Goal: Task Accomplishment & Management: Use online tool/utility

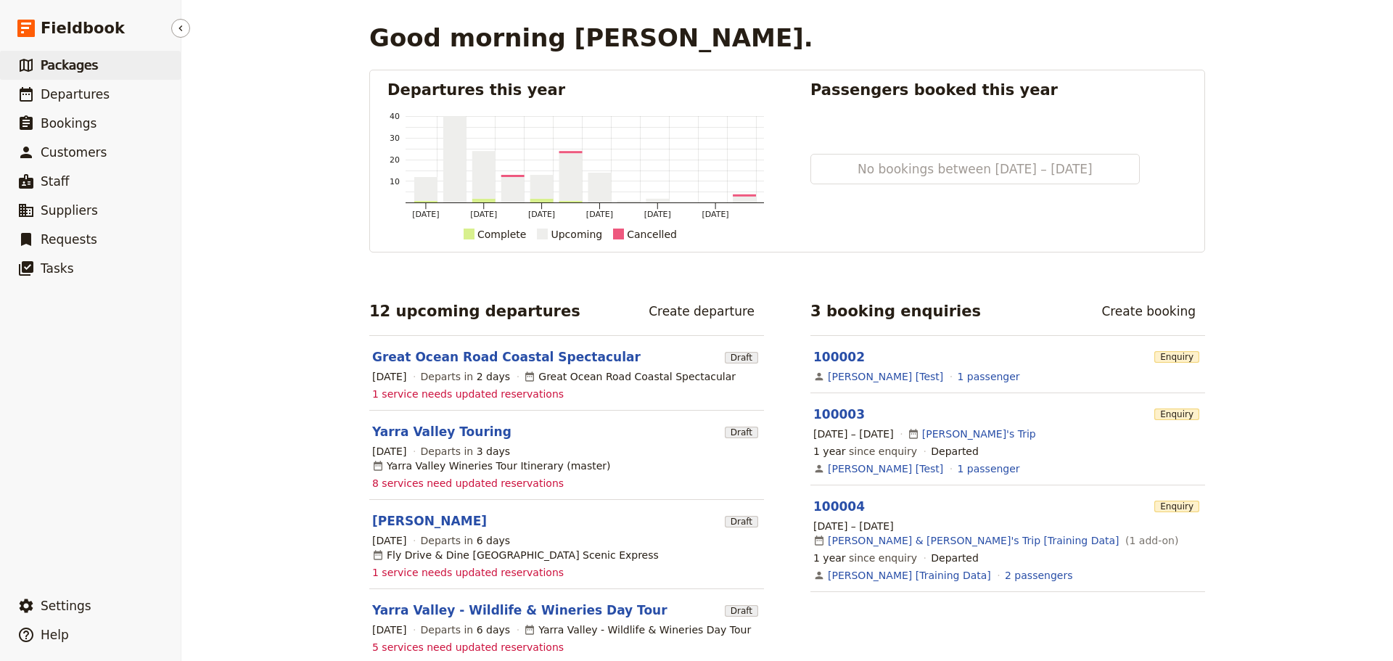
click at [75, 58] on span "Packages" at bounding box center [69, 65] width 57 height 15
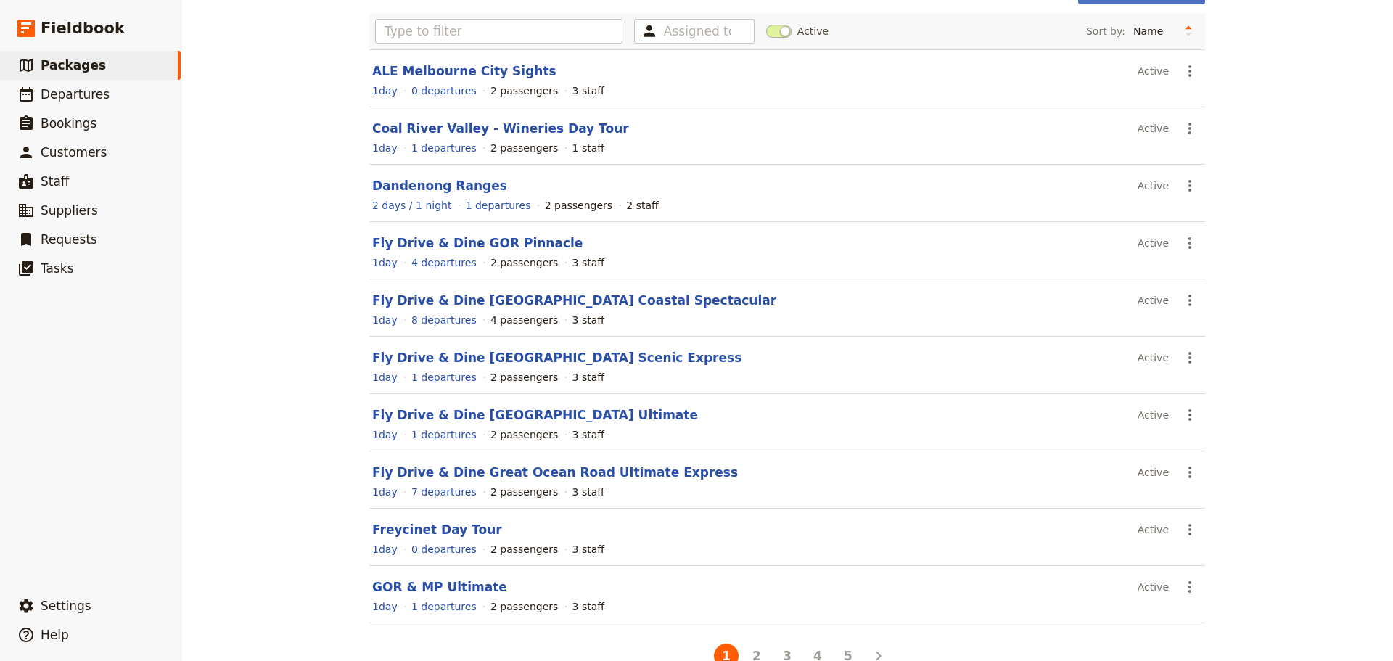
scroll to position [123, 0]
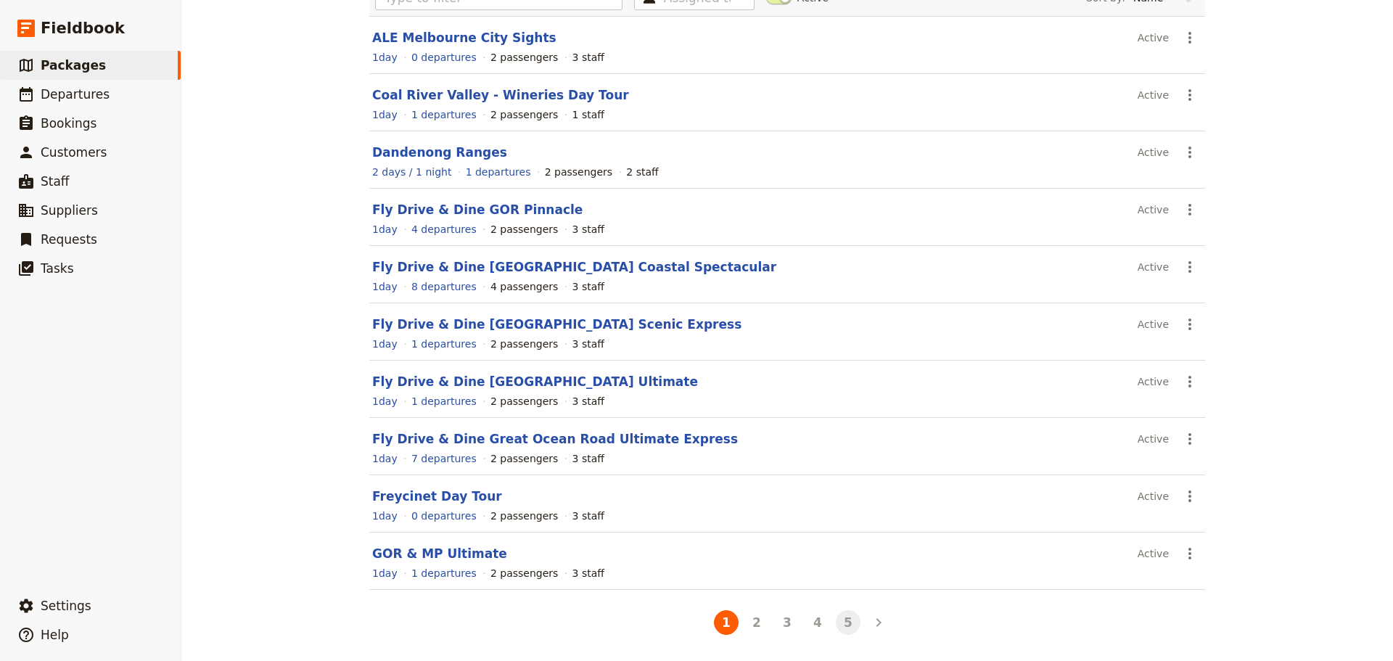
click at [837, 620] on button "5" at bounding box center [848, 622] width 25 height 25
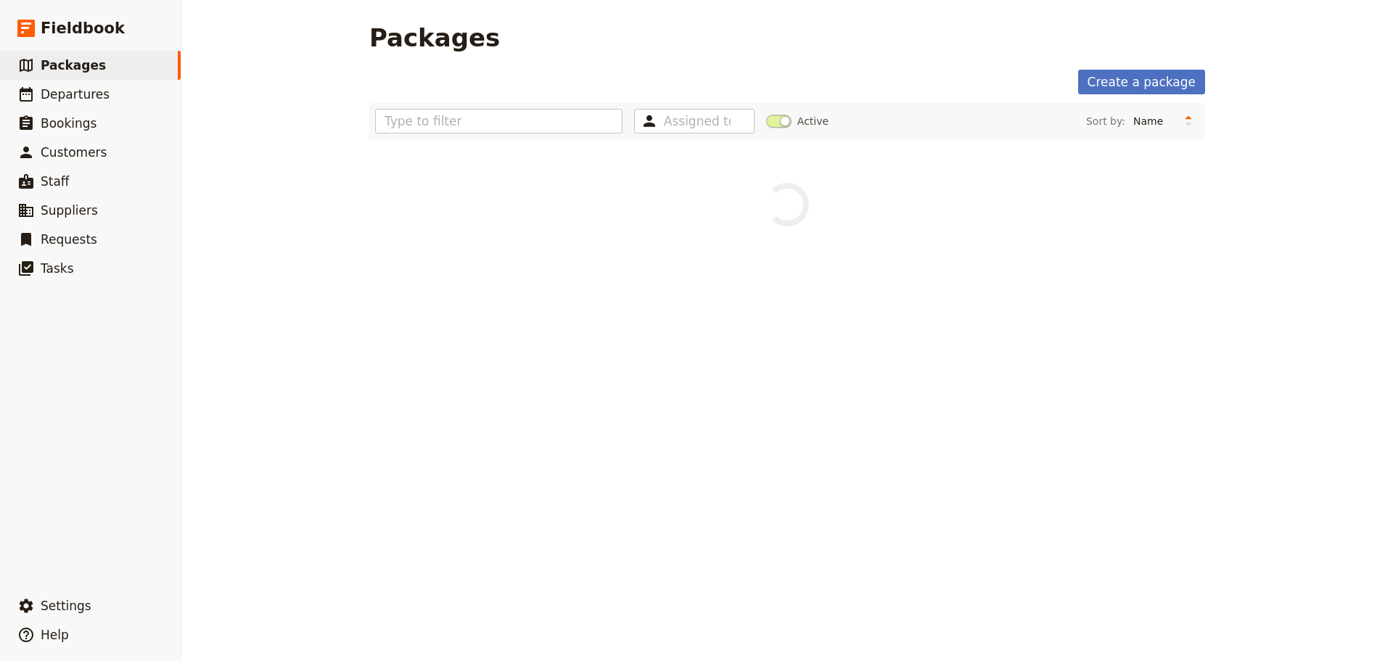
scroll to position [0, 0]
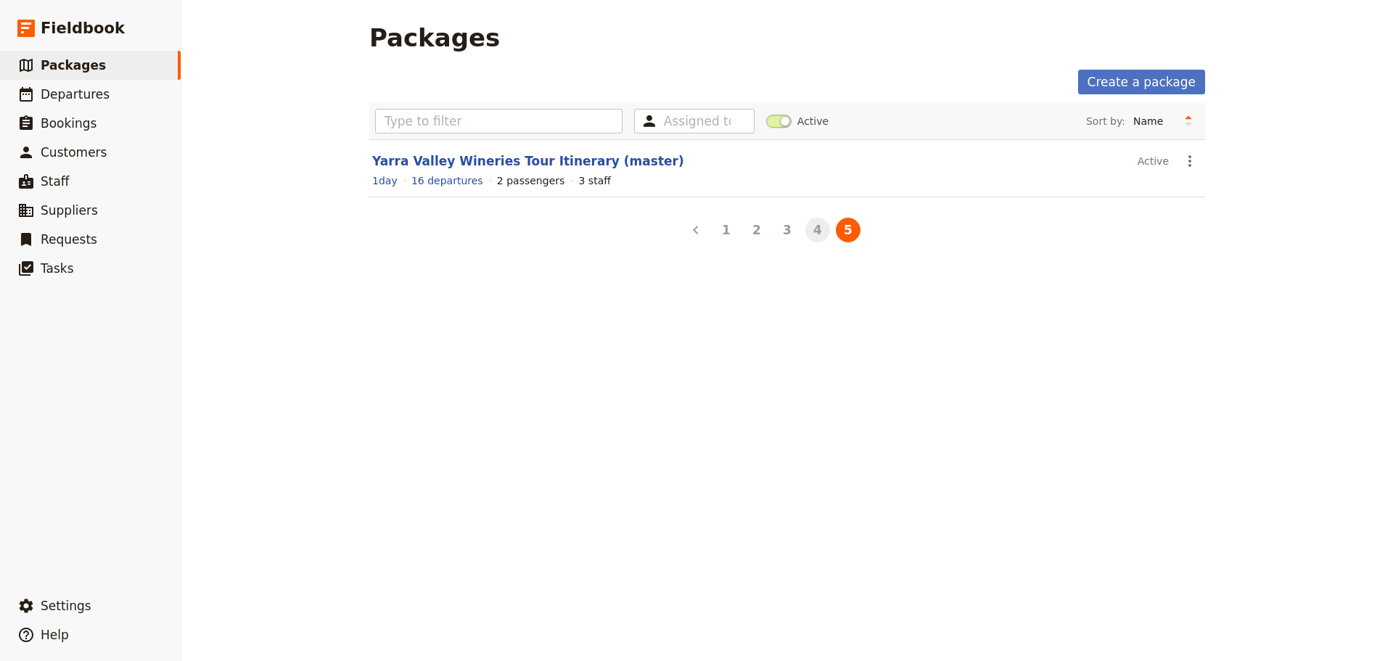
click at [810, 226] on button "4" at bounding box center [817, 230] width 25 height 25
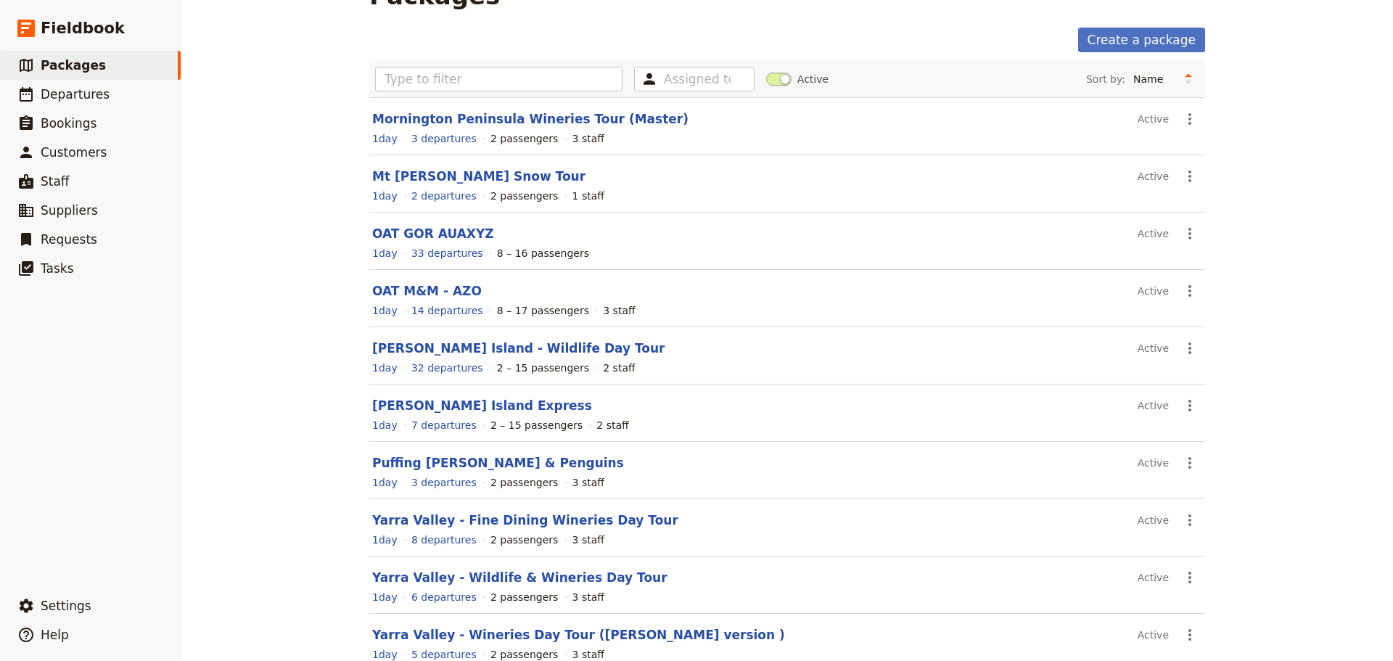
scroll to position [123, 0]
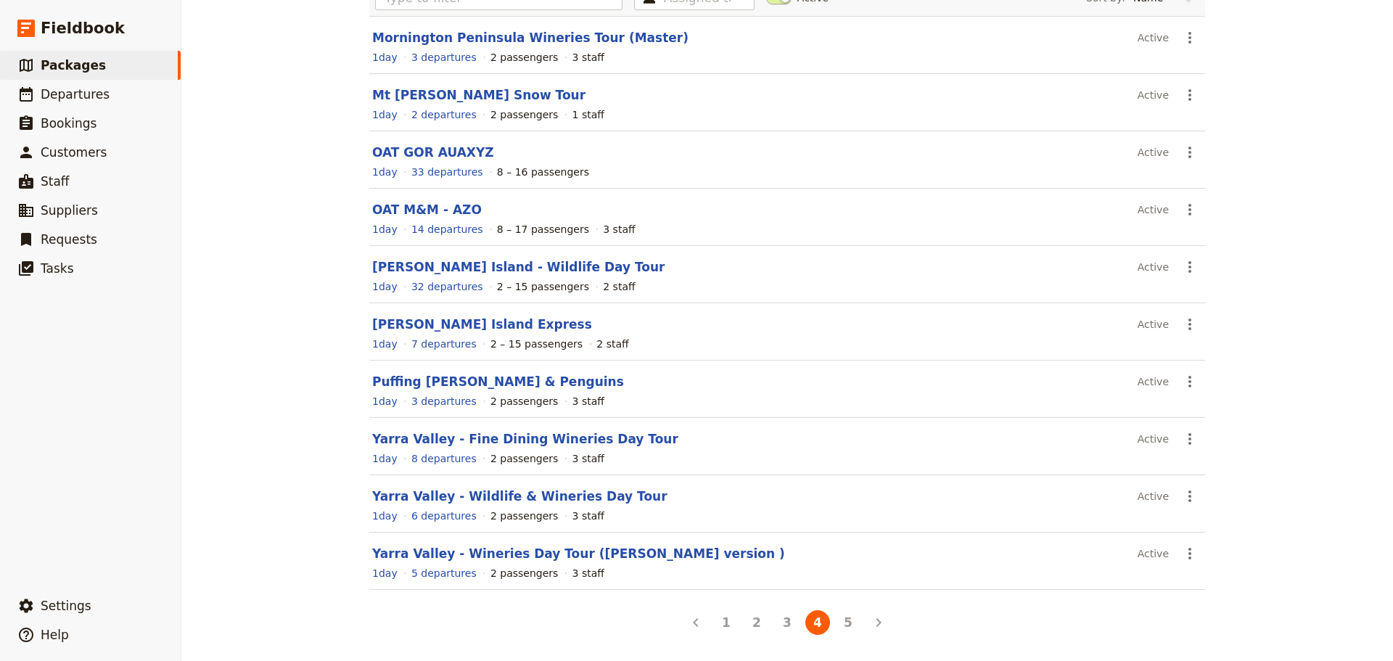
click at [837, 614] on button "5" at bounding box center [848, 622] width 25 height 25
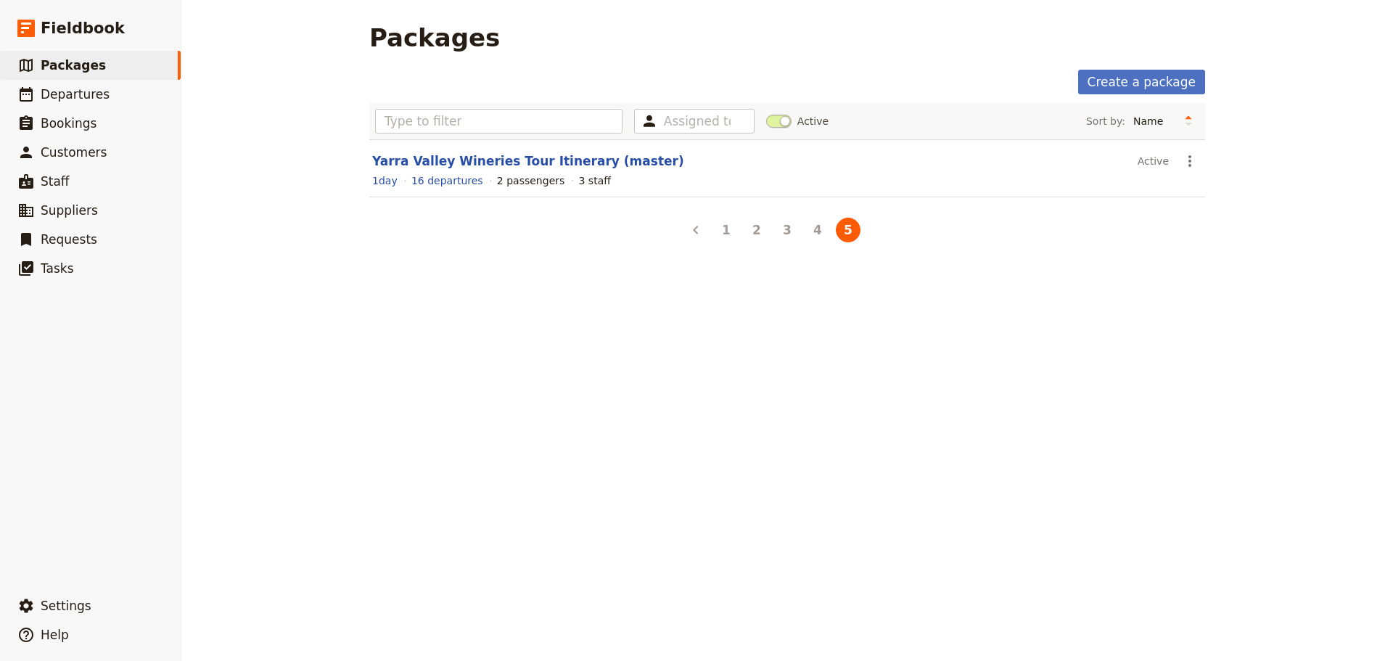
click at [843, 615] on div "Packages Create a package Assigned to Active Sort by: Name Number of departures…" at bounding box center [786, 330] width 1211 height 661
click at [535, 160] on link "Yarra Valley Wineries Tour Itinerary (master)" at bounding box center [528, 161] width 312 height 15
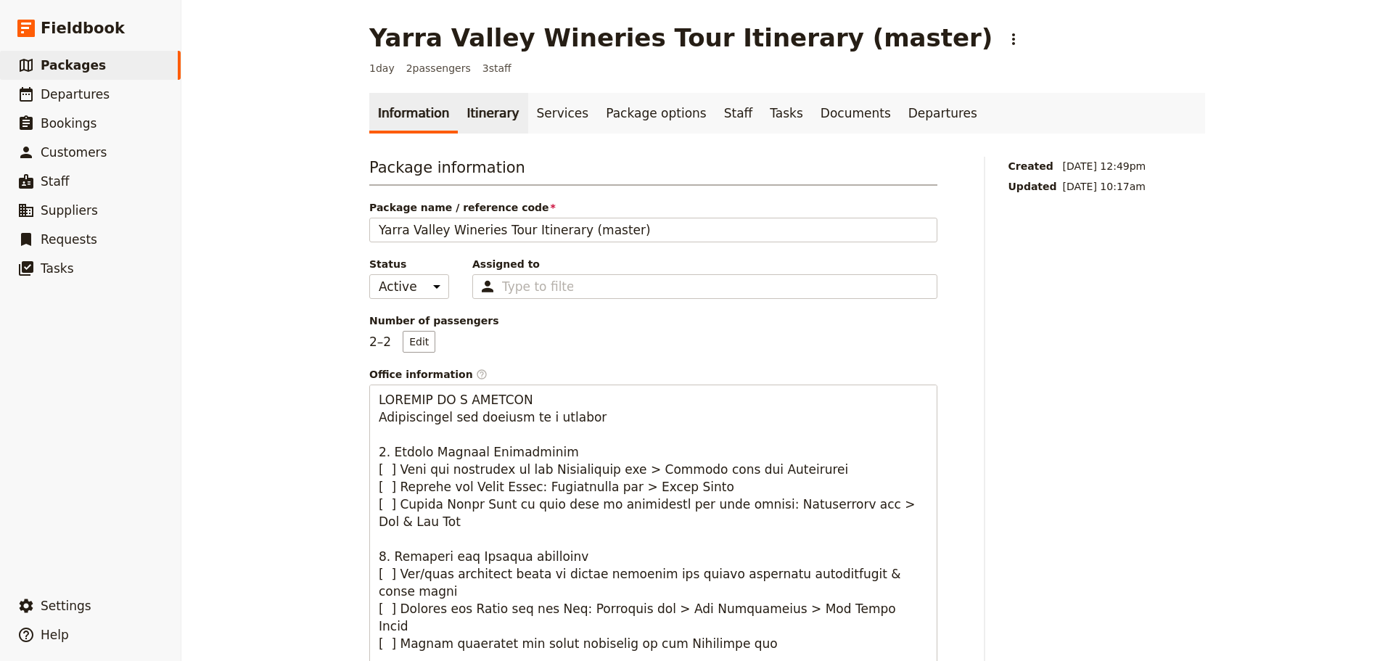
click at [459, 117] on link "Itinerary" at bounding box center [493, 113] width 70 height 41
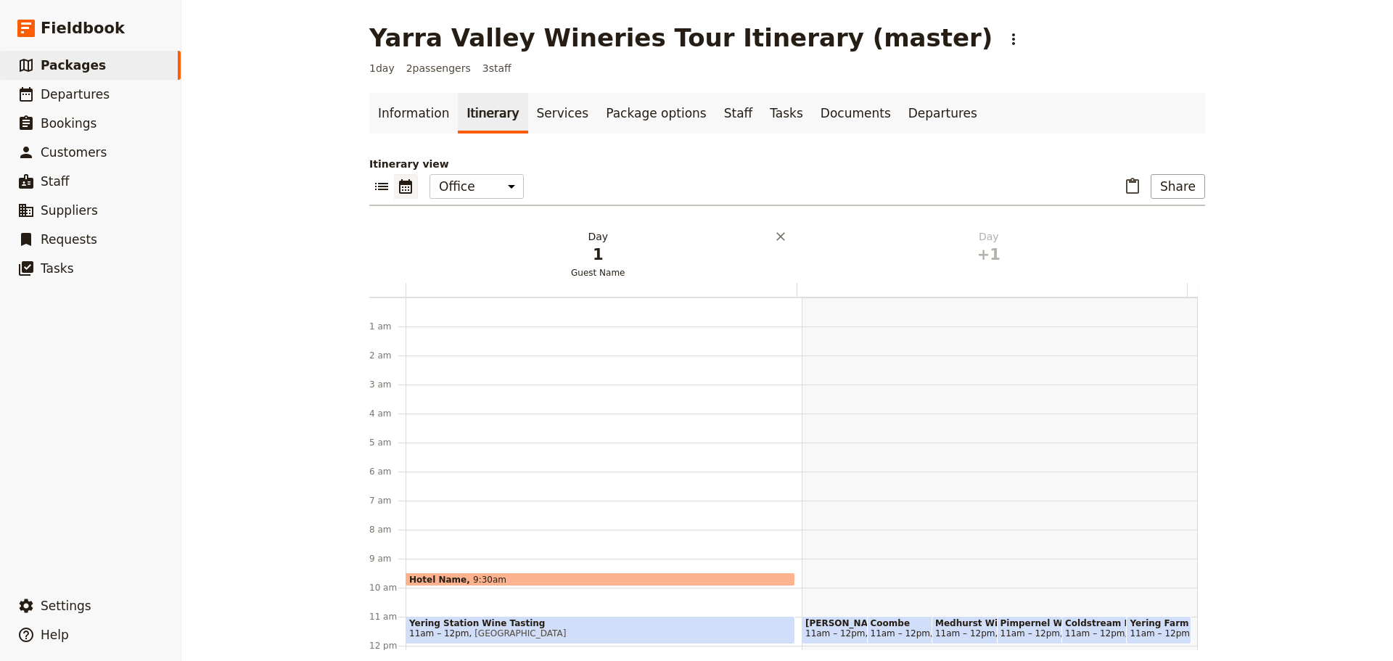
scroll to position [189, 0]
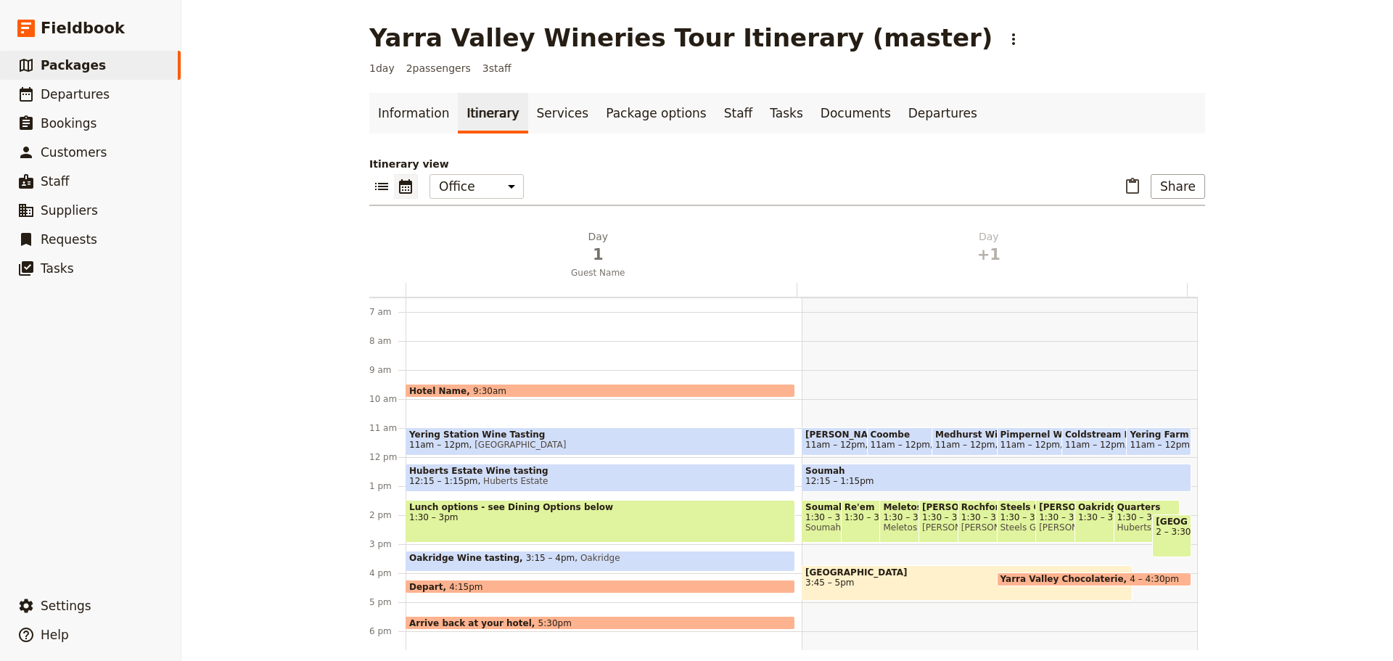
click at [469, 432] on span "Yering Station Wine Tasting" at bounding box center [600, 434] width 382 height 10
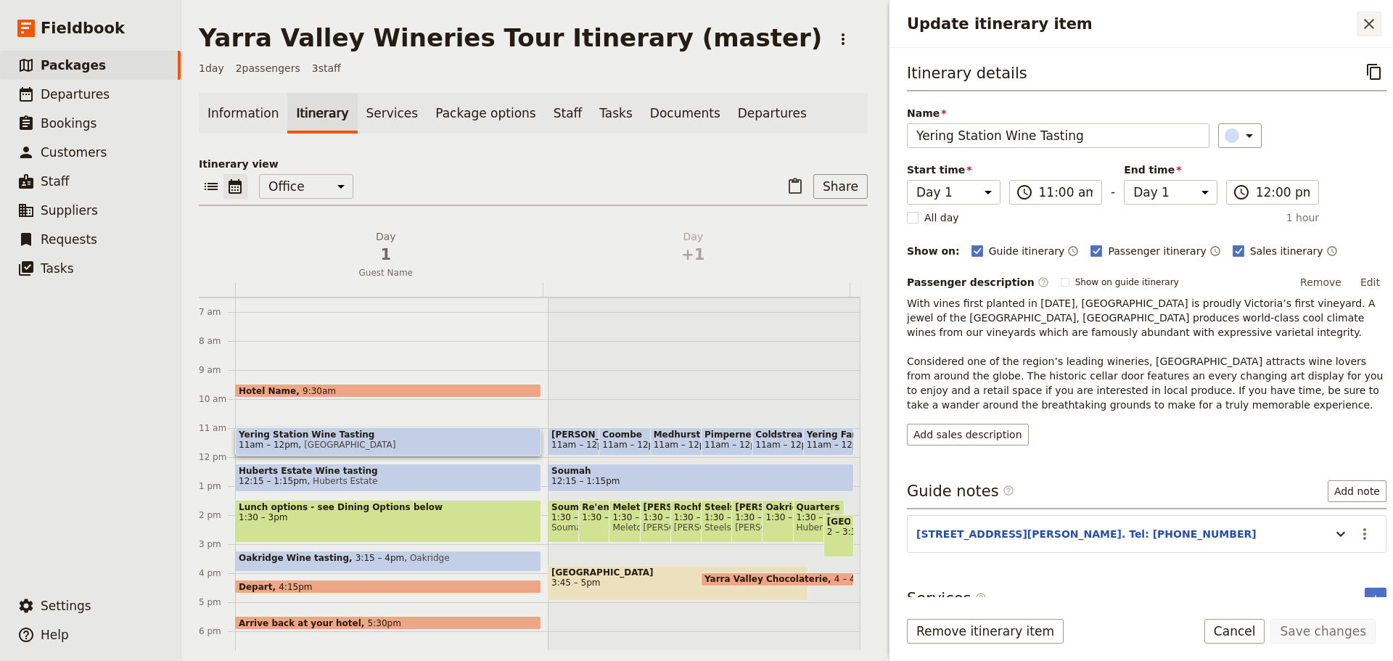
click at [1362, 28] on icon "Close drawer" at bounding box center [1368, 23] width 17 height 17
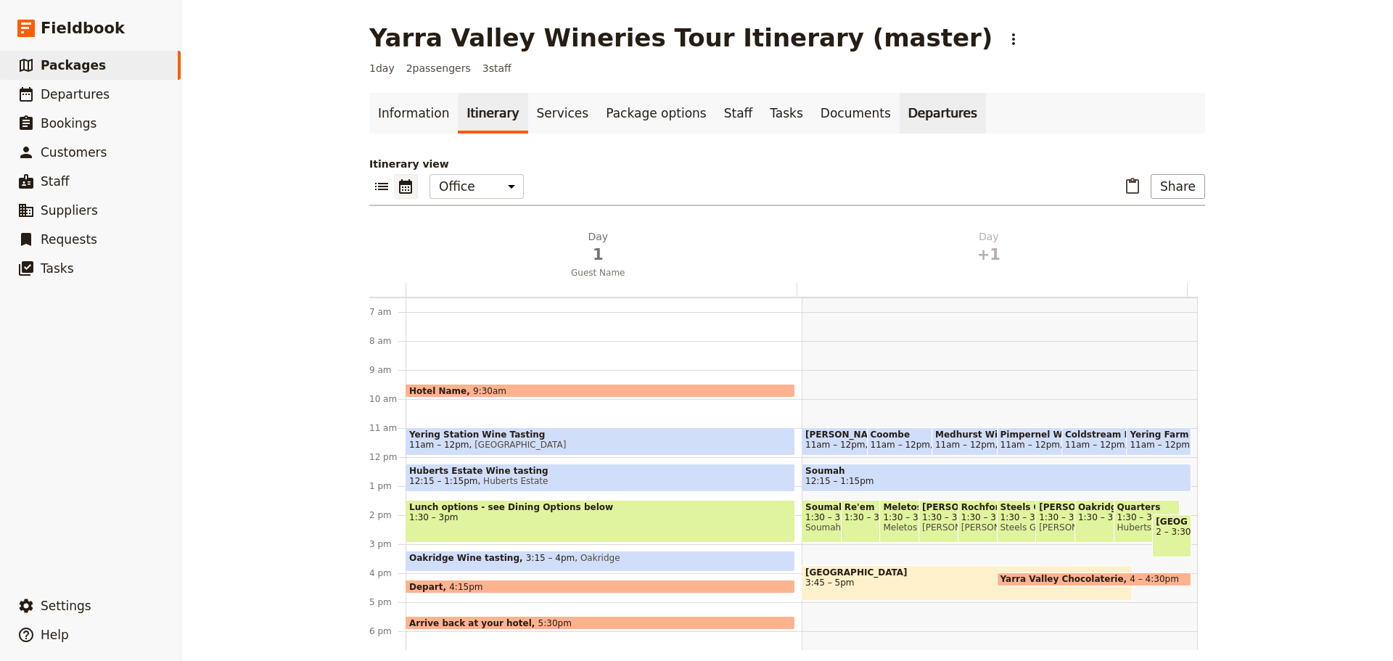
click at [900, 110] on link "Departures" at bounding box center [943, 113] width 86 height 41
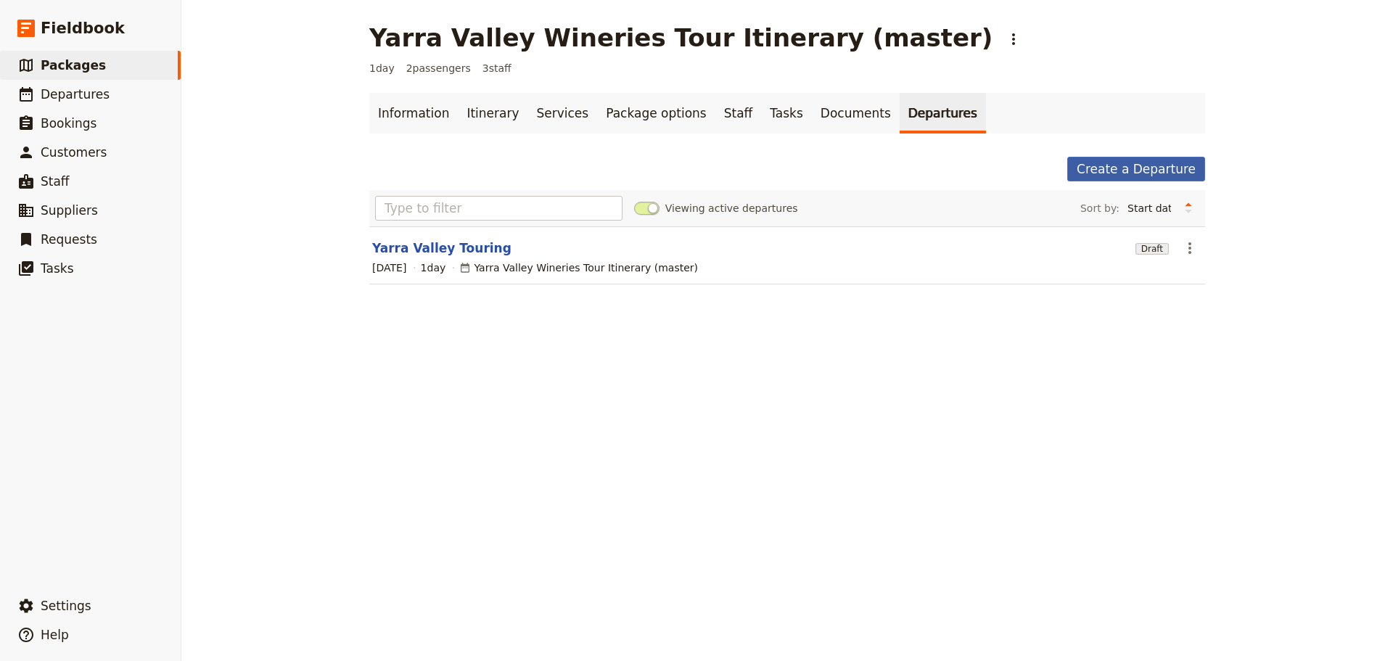
click at [1163, 168] on link "Create a Departure" at bounding box center [1136, 169] width 138 height 25
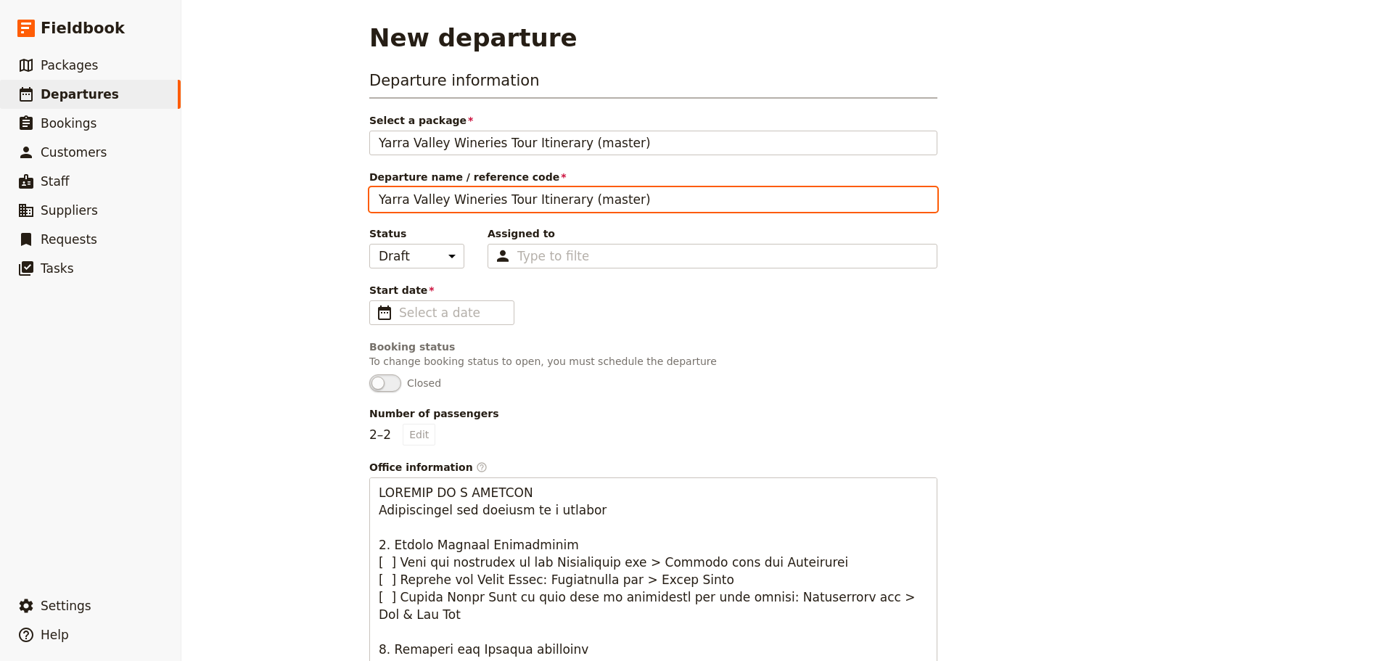
drag, startPoint x: 638, startPoint y: 197, endPoint x: 561, endPoint y: 203, distance: 77.2
click at [561, 203] on input "Yarra Valley Wineries Tour Itinerary (master)" at bounding box center [653, 199] width 568 height 25
type input "Yarra Valley Wineries Tour Itinerary"
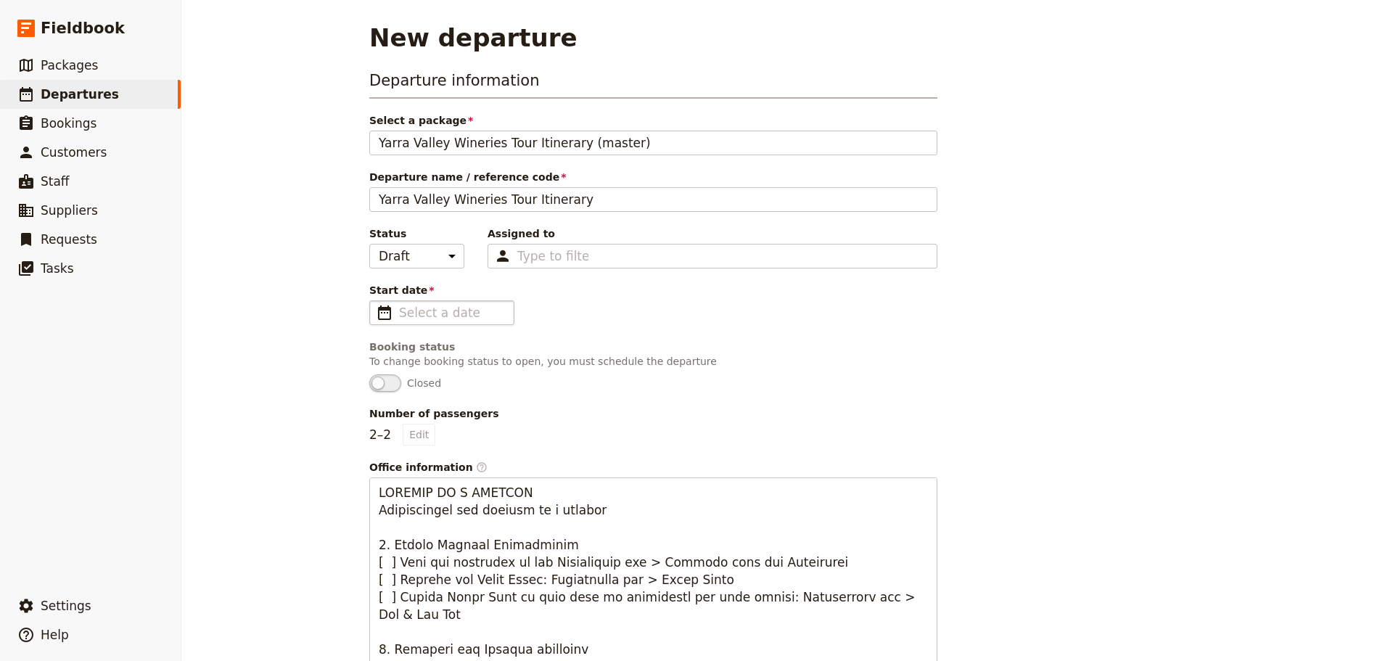
click at [382, 312] on span "​" at bounding box center [384, 312] width 17 height 17
click at [399, 312] on input "Start date ​" at bounding box center [452, 312] width 106 height 17
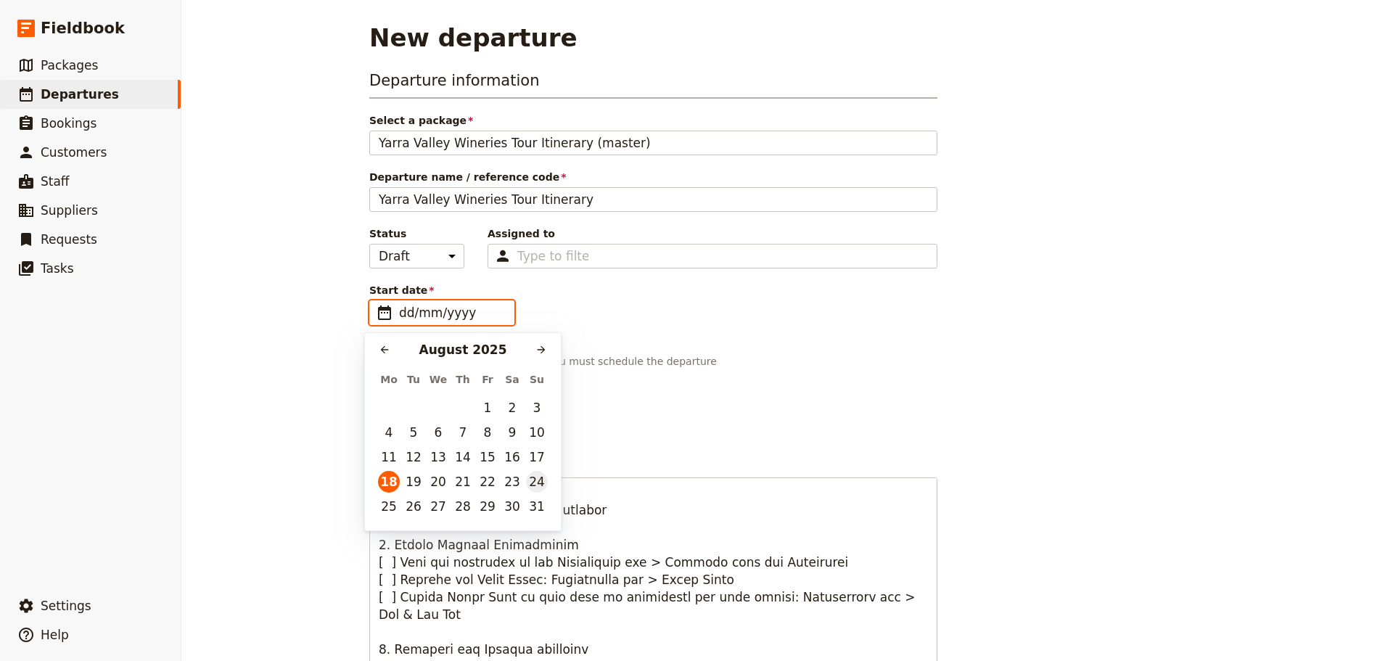
click at [540, 475] on button "24" at bounding box center [537, 482] width 22 height 22
type input "[DATE]"
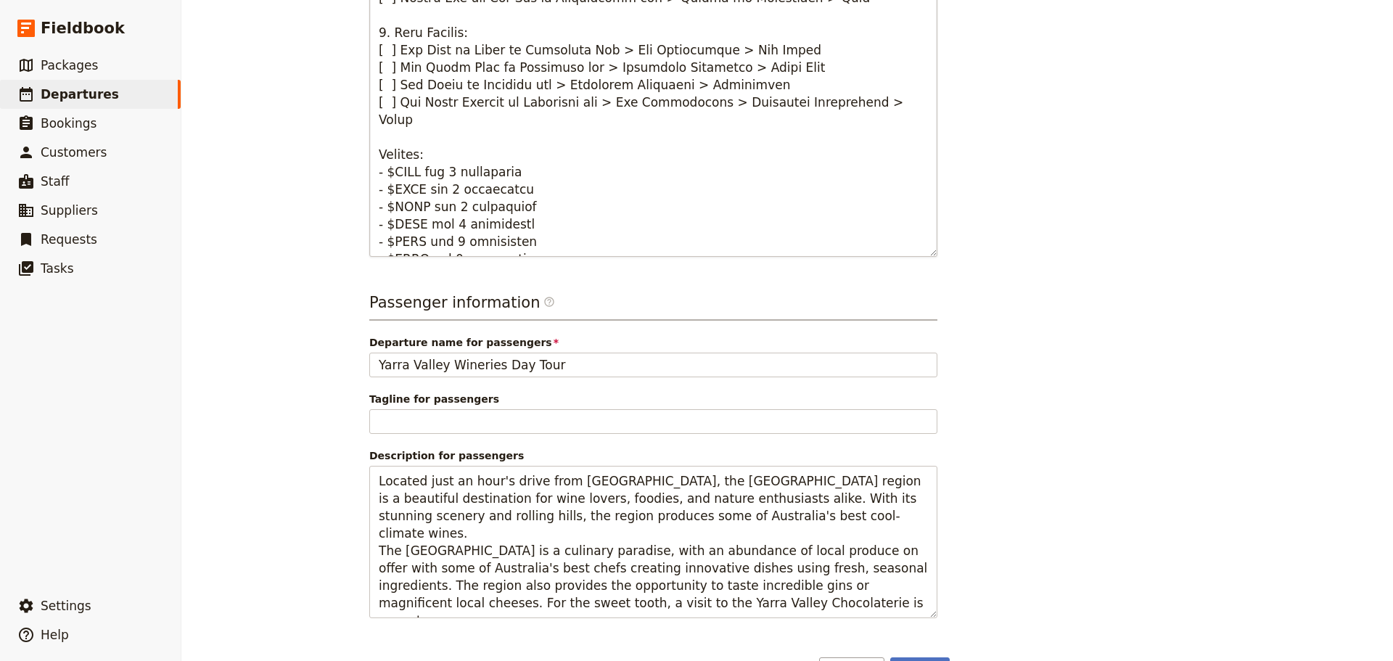
scroll to position [729, 0]
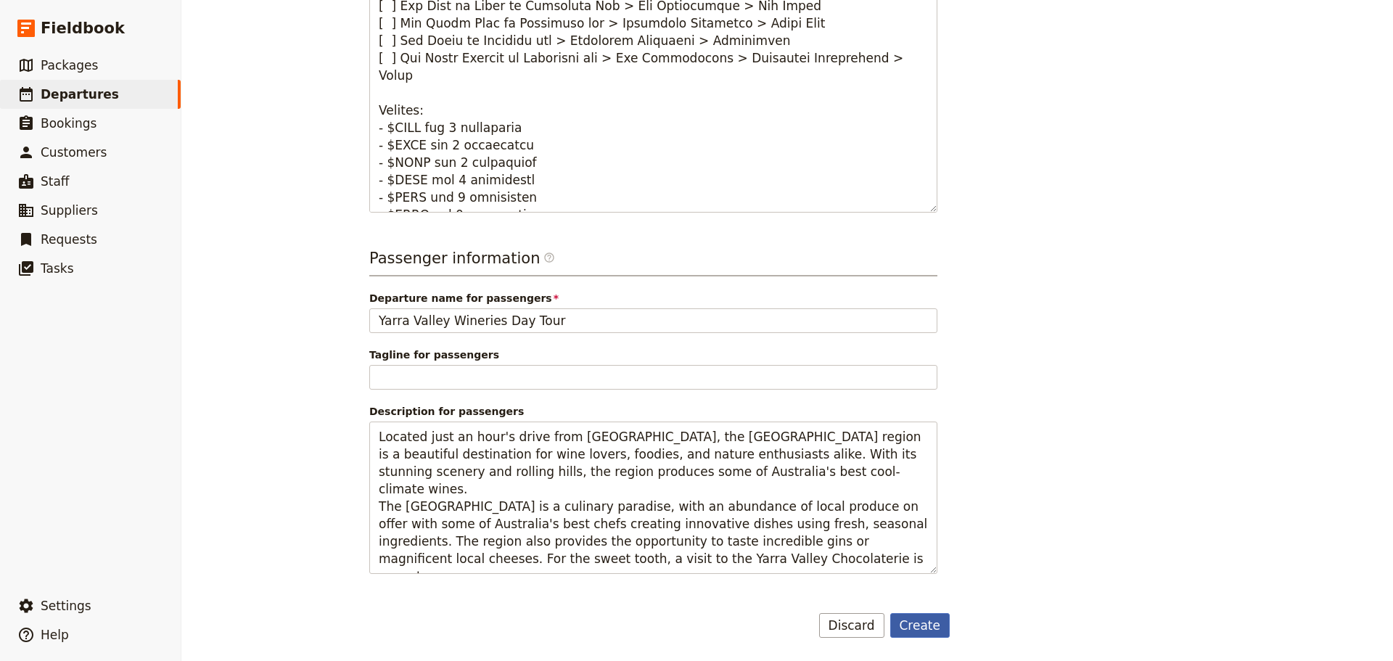
click at [913, 633] on button "Create" at bounding box center [920, 625] width 60 height 25
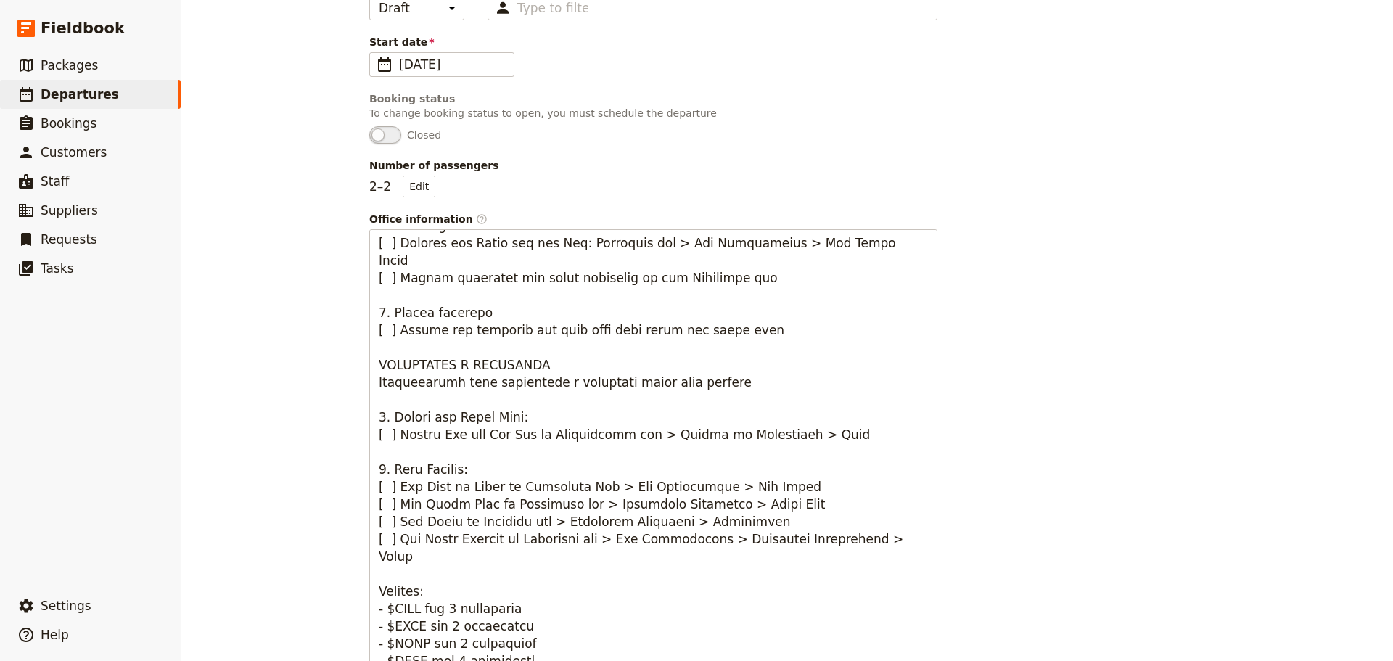
scroll to position [76, 0]
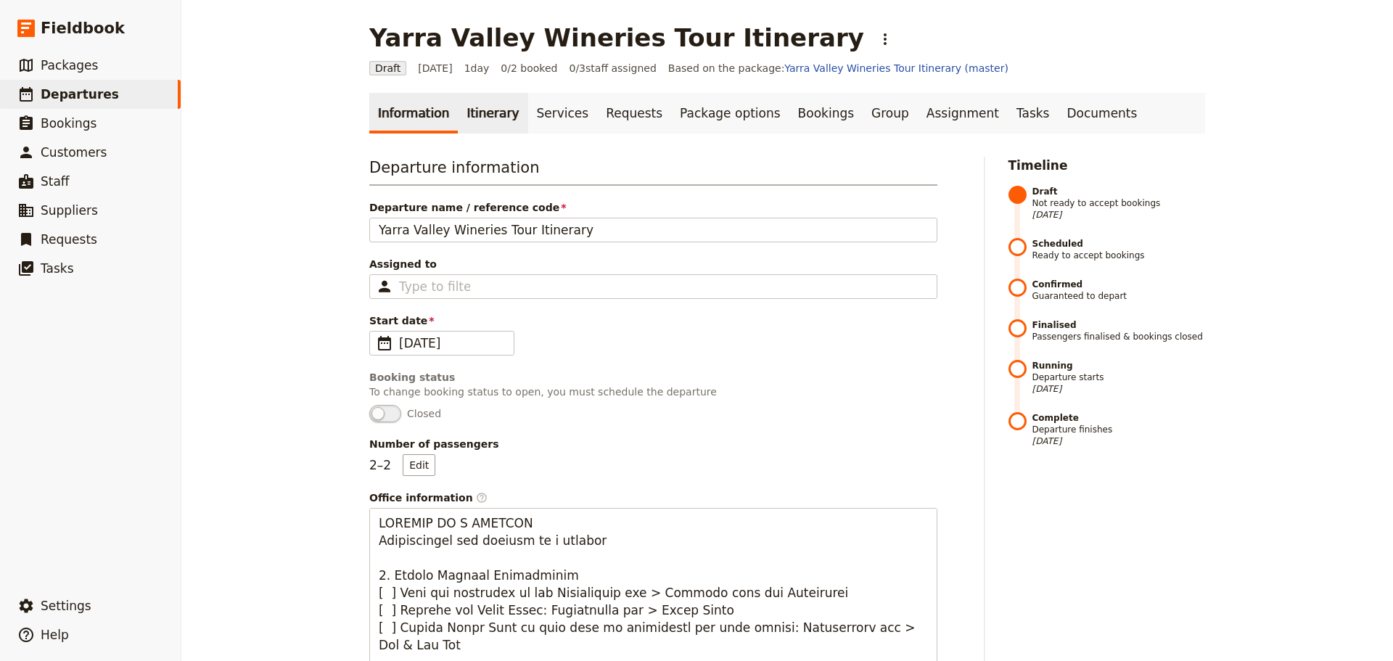
click at [487, 116] on link "Itinerary" at bounding box center [493, 113] width 70 height 41
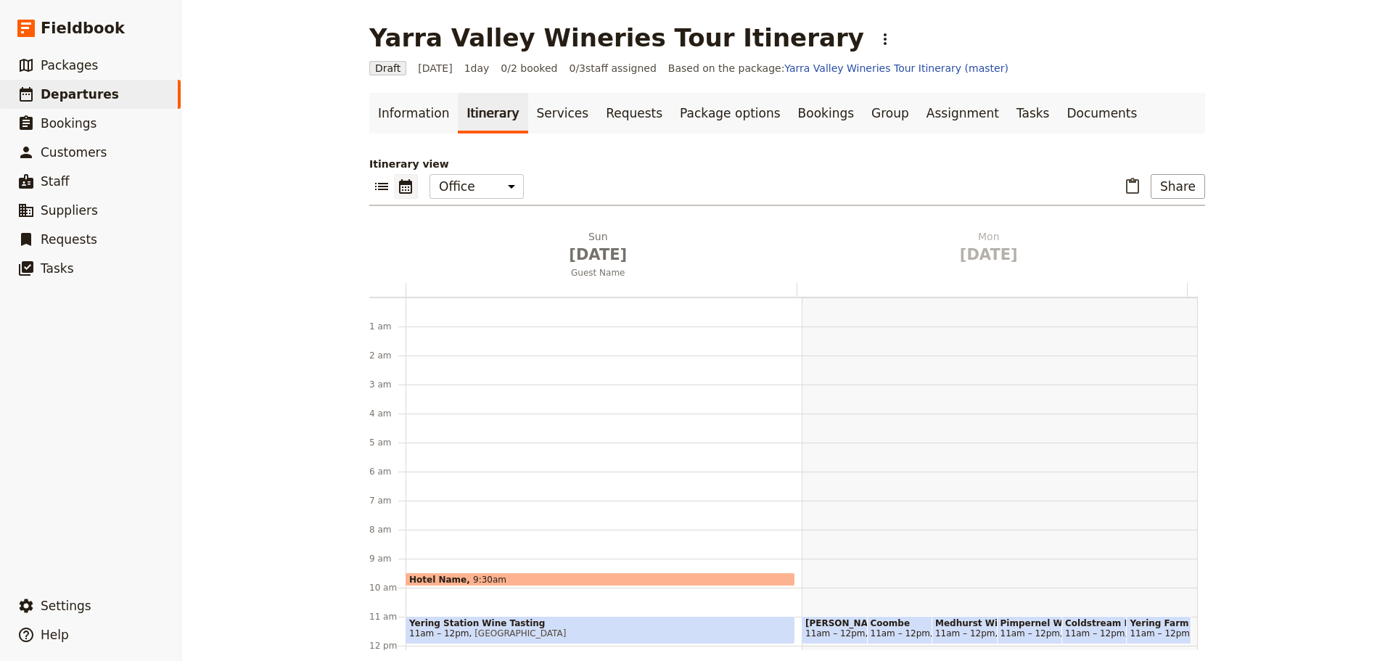
scroll to position [189, 0]
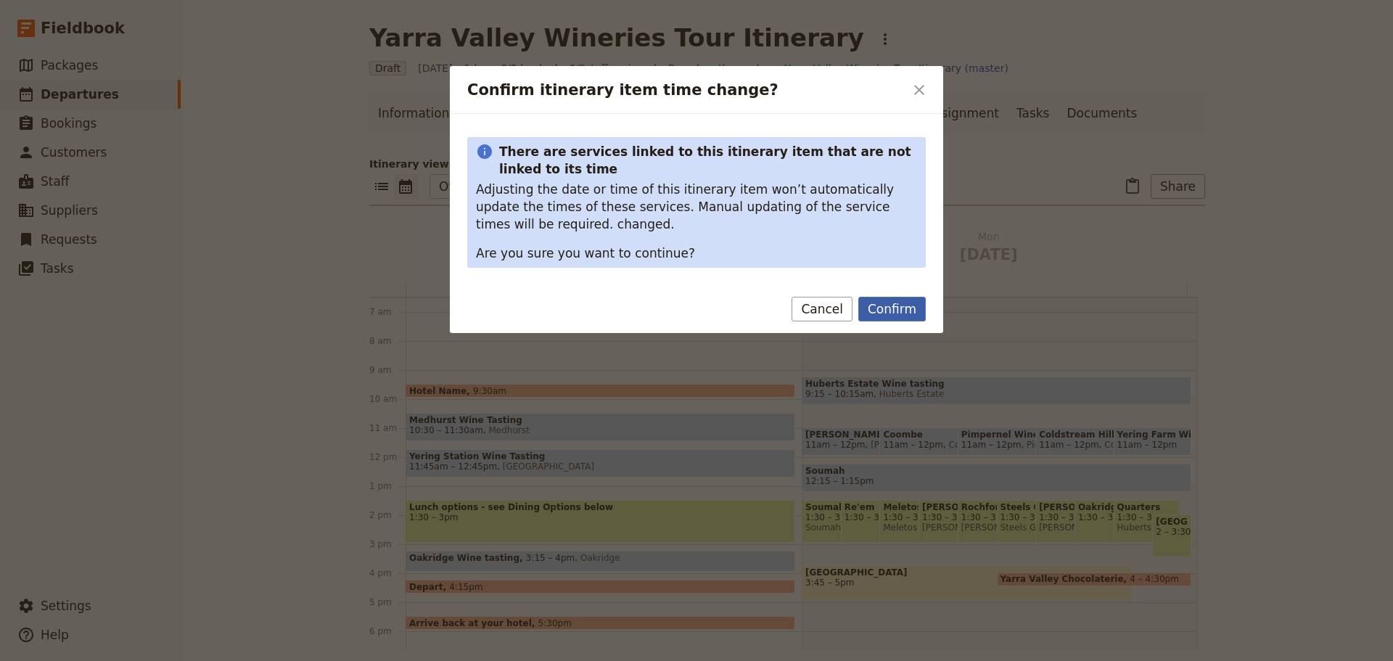
click at [898, 307] on button "Confirm" at bounding box center [891, 309] width 67 height 25
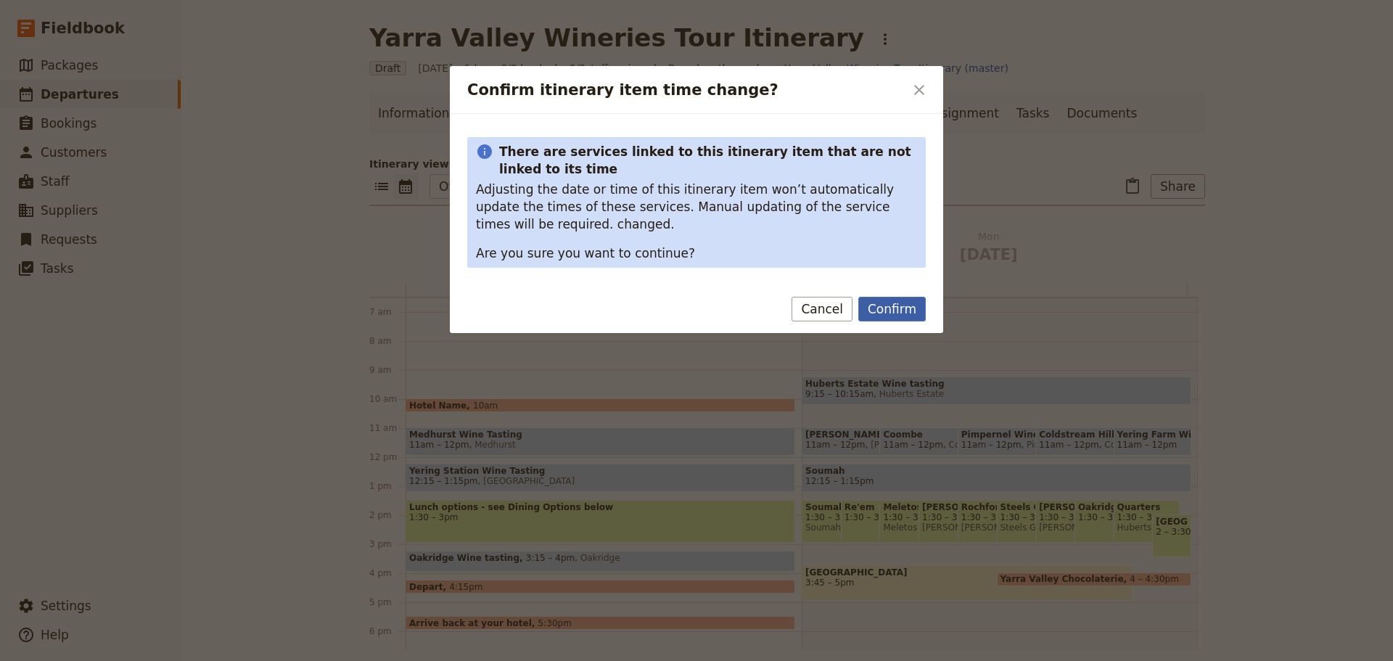
click at [904, 306] on button "Confirm" at bounding box center [891, 309] width 67 height 25
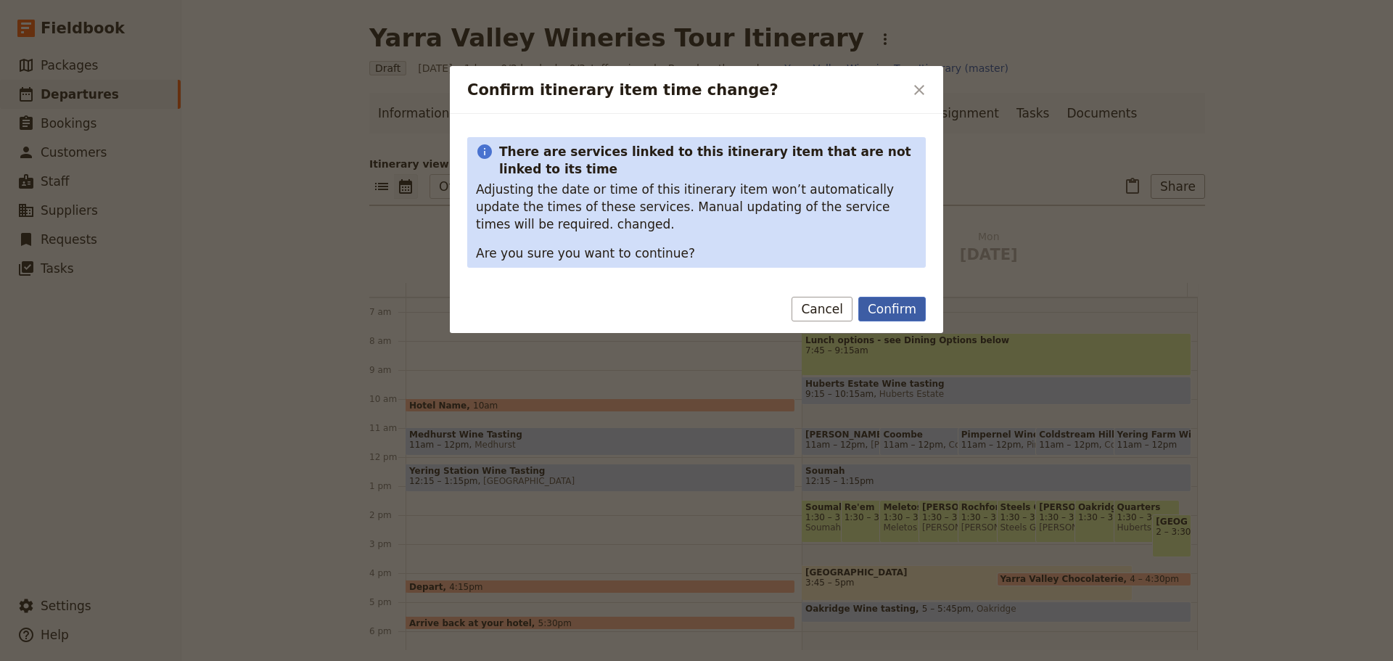
click at [900, 313] on button "Confirm" at bounding box center [891, 309] width 67 height 25
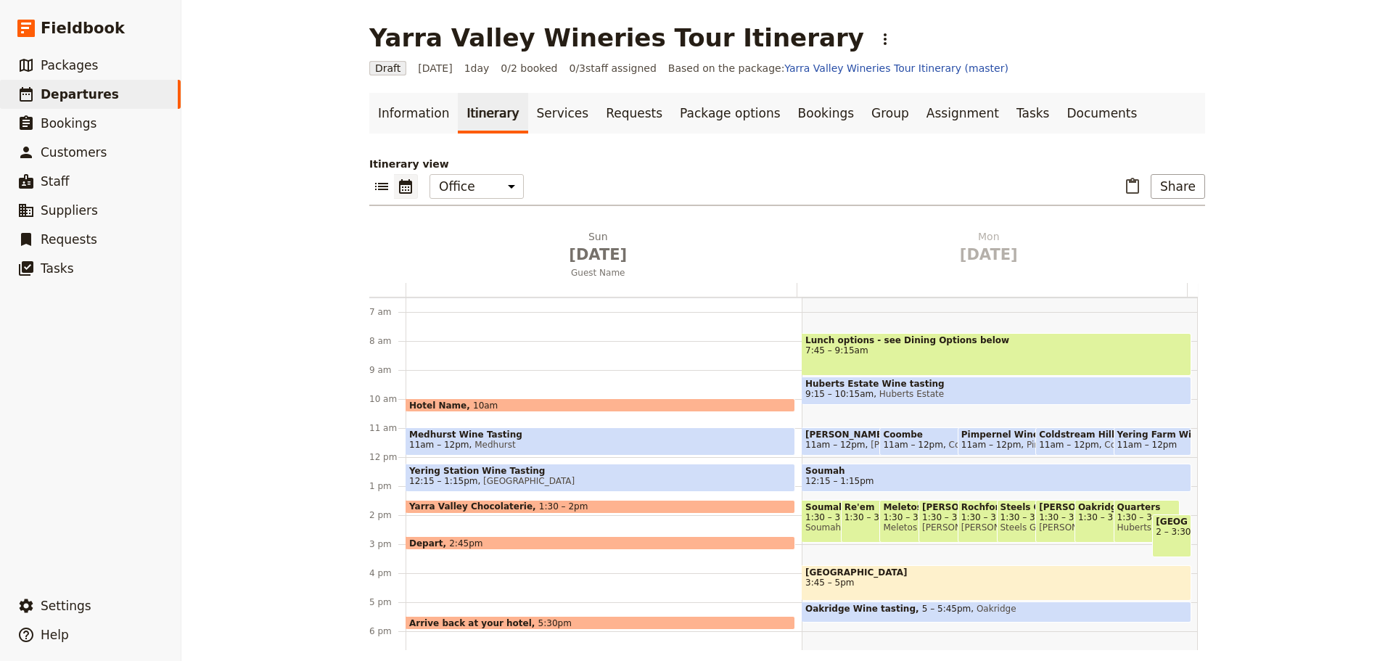
click at [502, 503] on span "Yarra Valley Chocolaterie" at bounding box center [474, 506] width 130 height 10
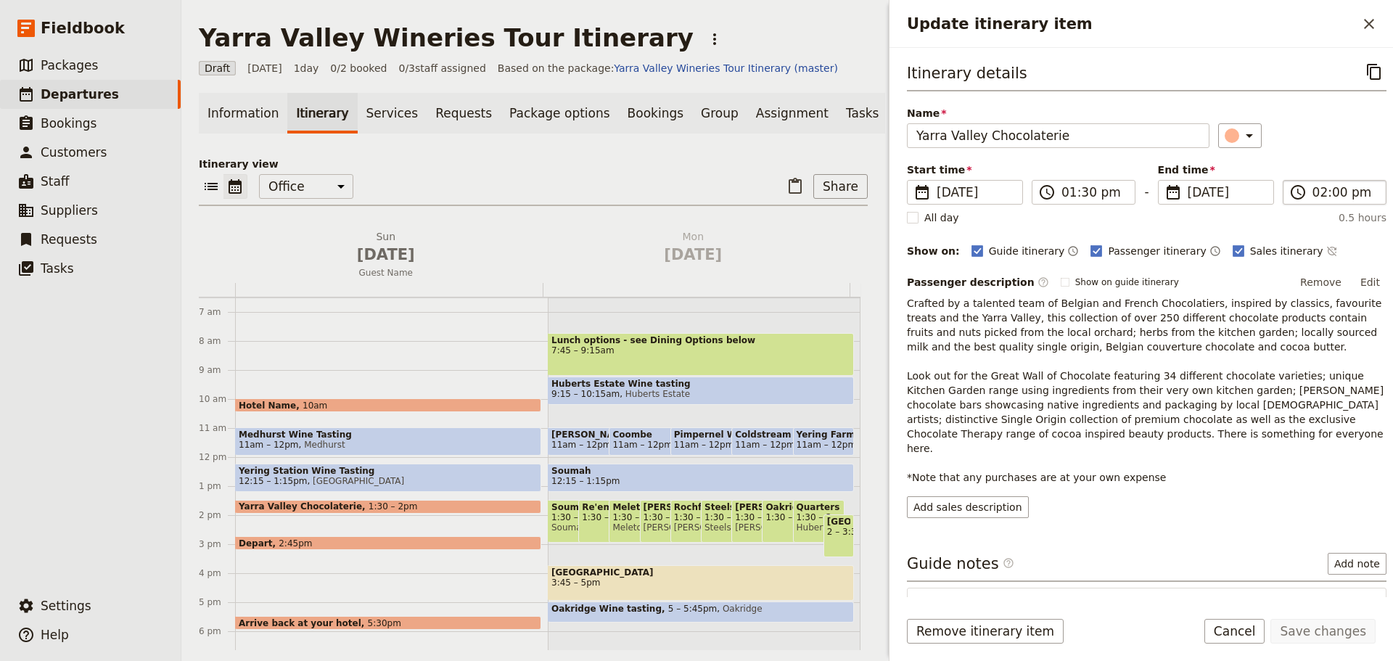
click at [1297, 191] on span "​" at bounding box center [1297, 192] width 17 height 17
click at [1312, 191] on input "02:00 pm" at bounding box center [1344, 192] width 65 height 17
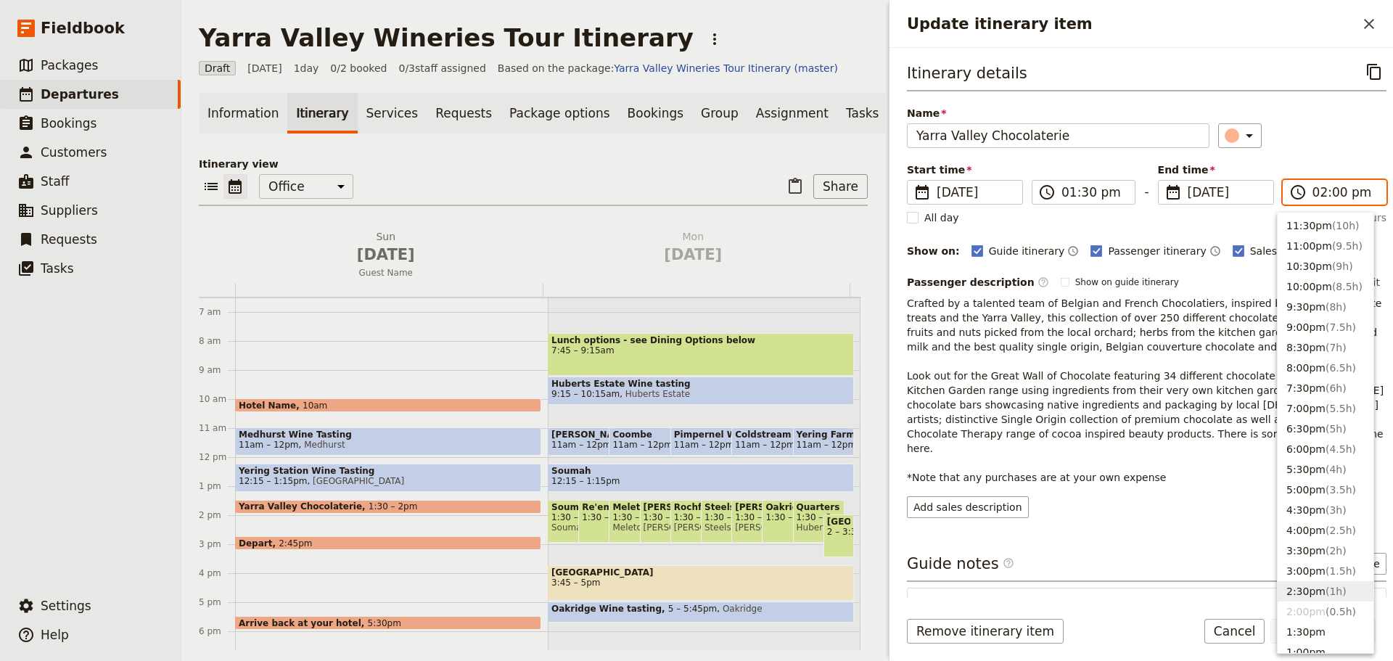
click at [1325, 588] on span "( 1h )" at bounding box center [1335, 591] width 21 height 12
type input "02:30 pm"
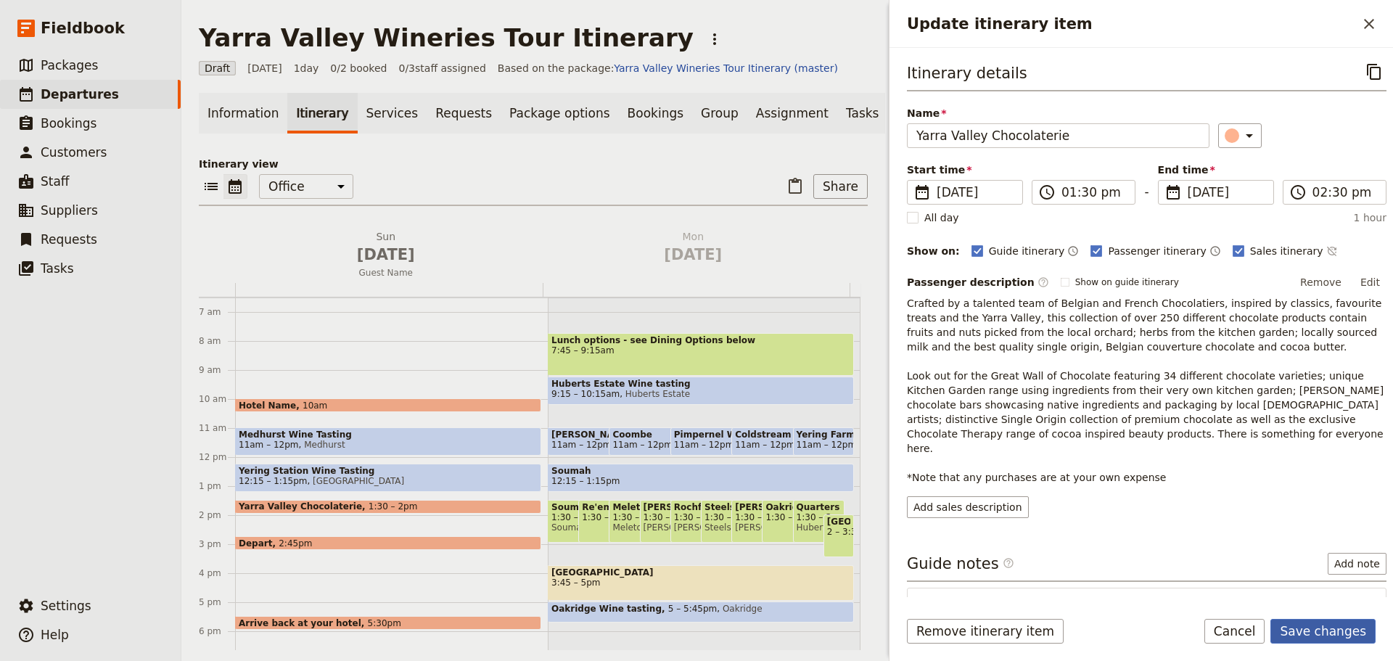
click at [1300, 635] on button "Save changes" at bounding box center [1322, 631] width 105 height 25
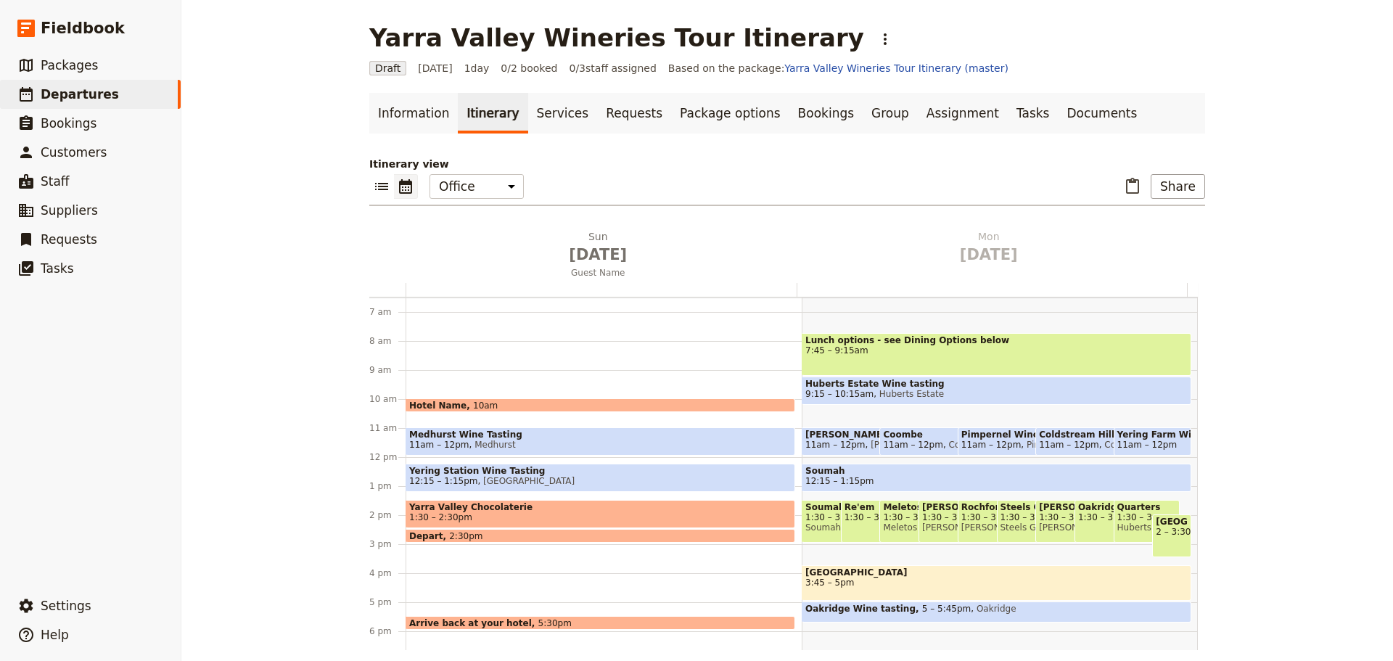
click at [478, 512] on span "Yarra Valley Chocolaterie" at bounding box center [600, 507] width 382 height 10
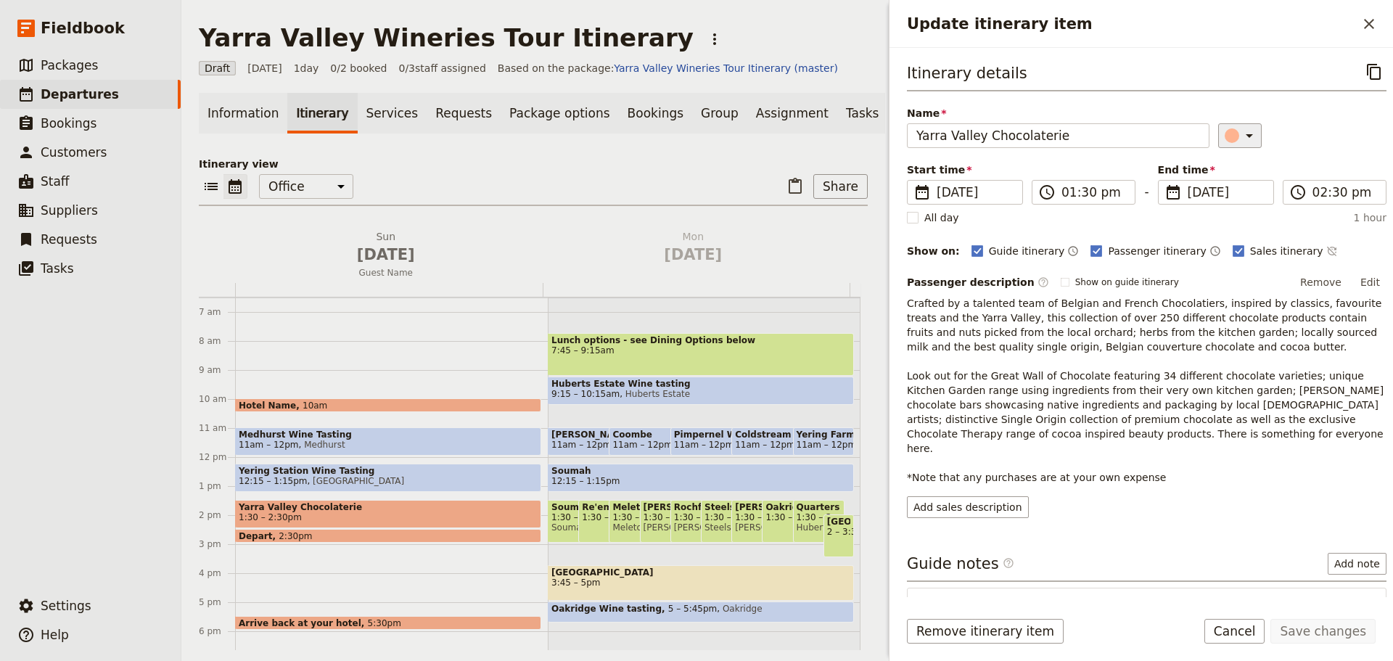
click at [1241, 134] on icon "Update itinerary item" at bounding box center [1248, 135] width 17 height 17
click at [1228, 181] on div "button" at bounding box center [1234, 183] width 15 height 15
click at [1318, 634] on button "Save changes" at bounding box center [1322, 631] width 105 height 25
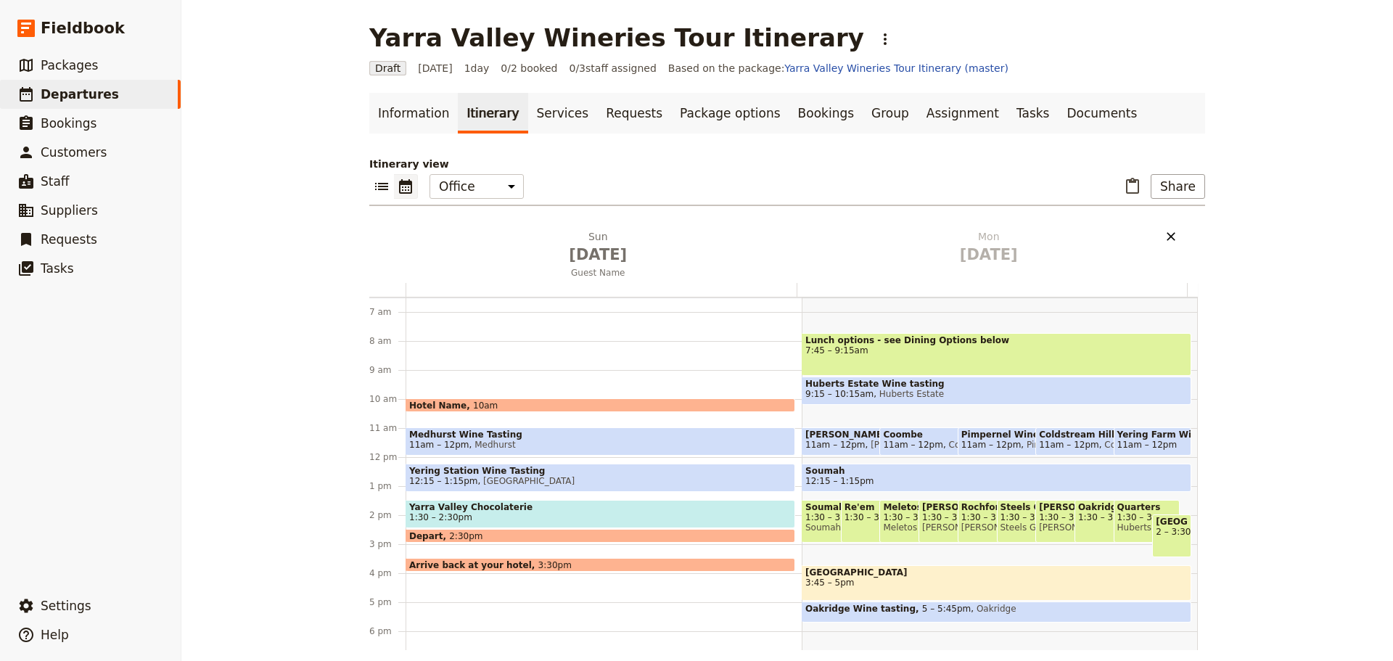
click at [1169, 236] on icon "Delete Mon Aug 25" at bounding box center [1171, 236] width 15 height 15
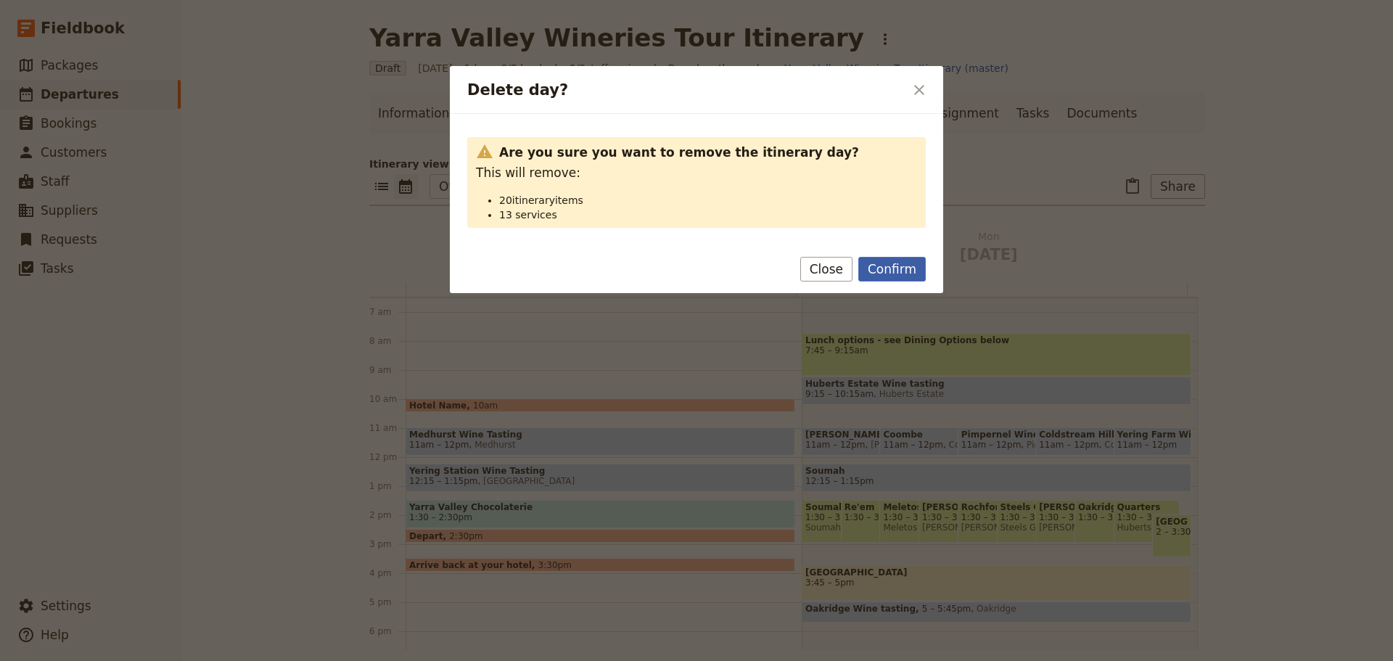
click at [884, 266] on button "Confirm" at bounding box center [891, 269] width 67 height 25
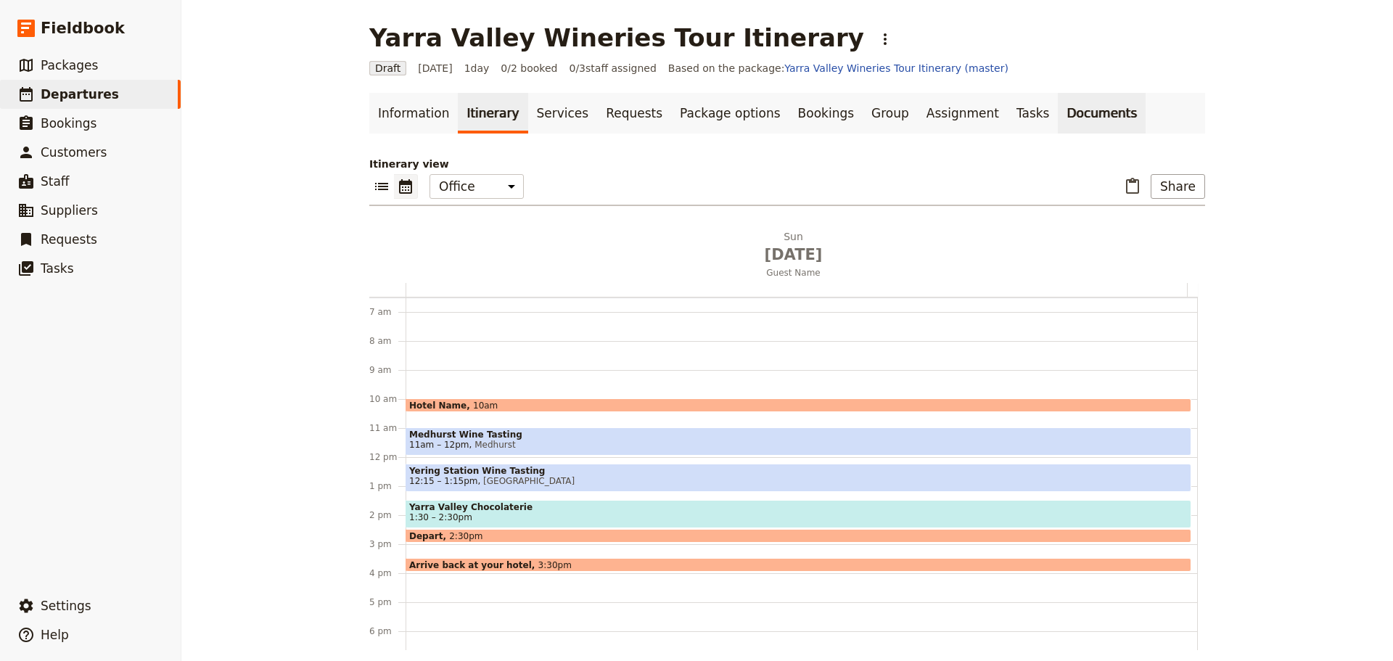
click at [1058, 115] on link "Documents" at bounding box center [1102, 113] width 88 height 41
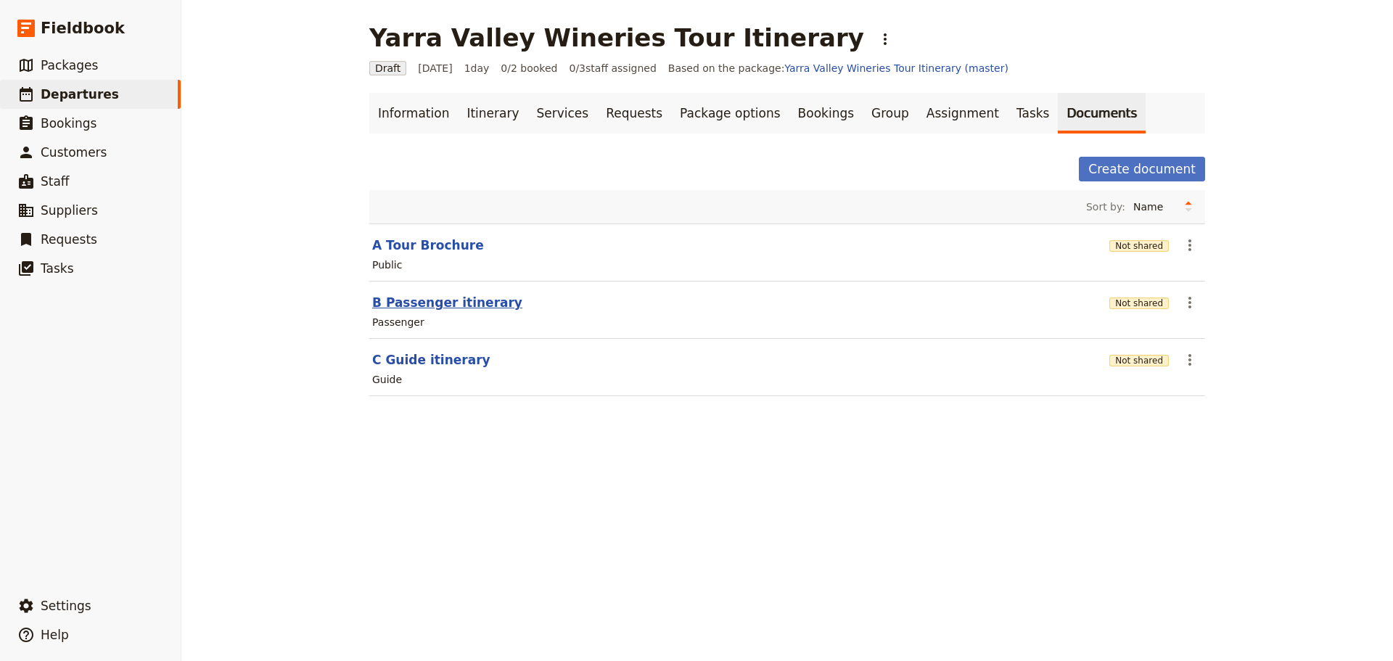
click at [429, 304] on button "B Passenger itinerary" at bounding box center [447, 302] width 150 height 17
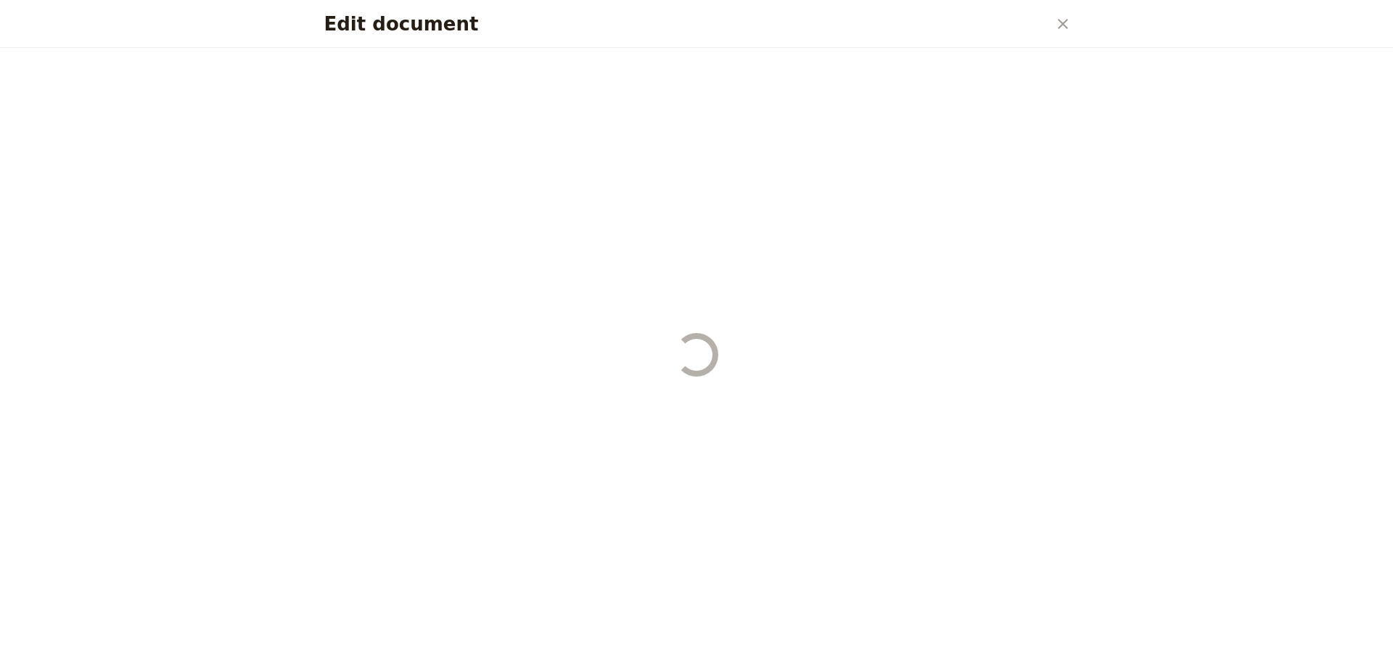
select select "PASSENGER"
select select "DEFAULT"
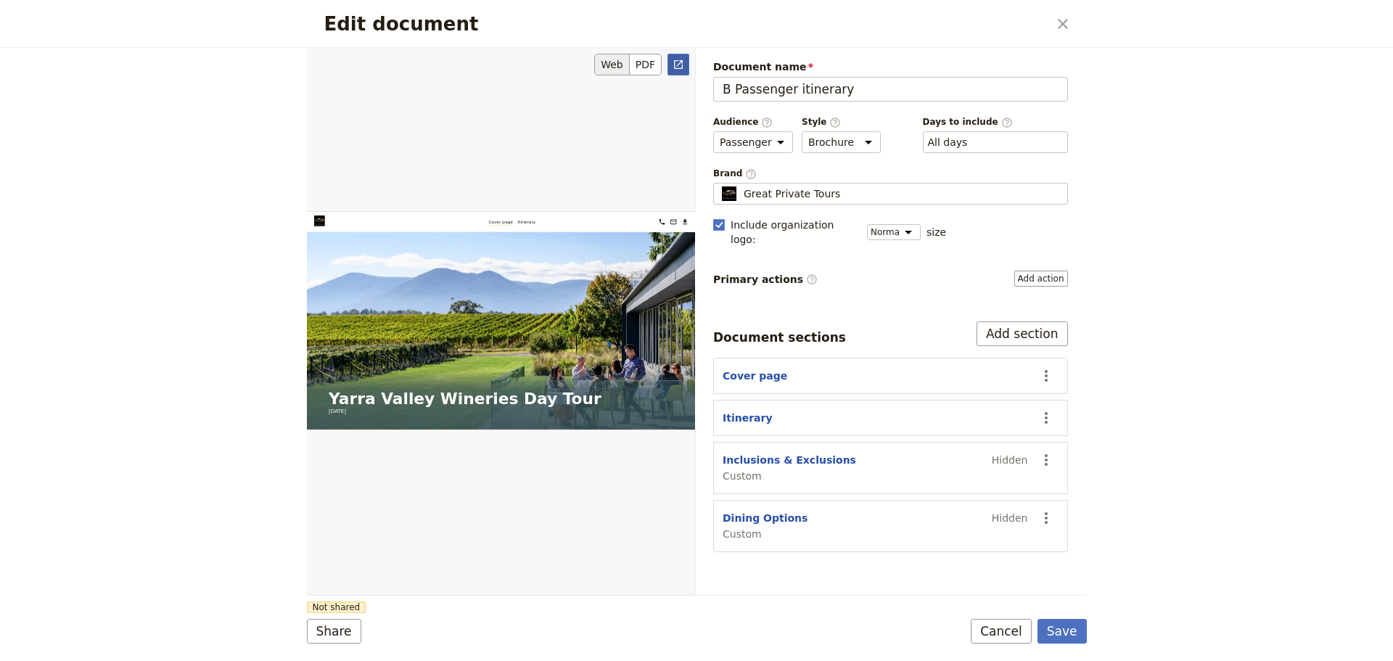
click at [676, 62] on icon "Open full preview" at bounding box center [678, 65] width 12 height 12
click at [1012, 635] on button "Cancel" at bounding box center [1001, 631] width 61 height 25
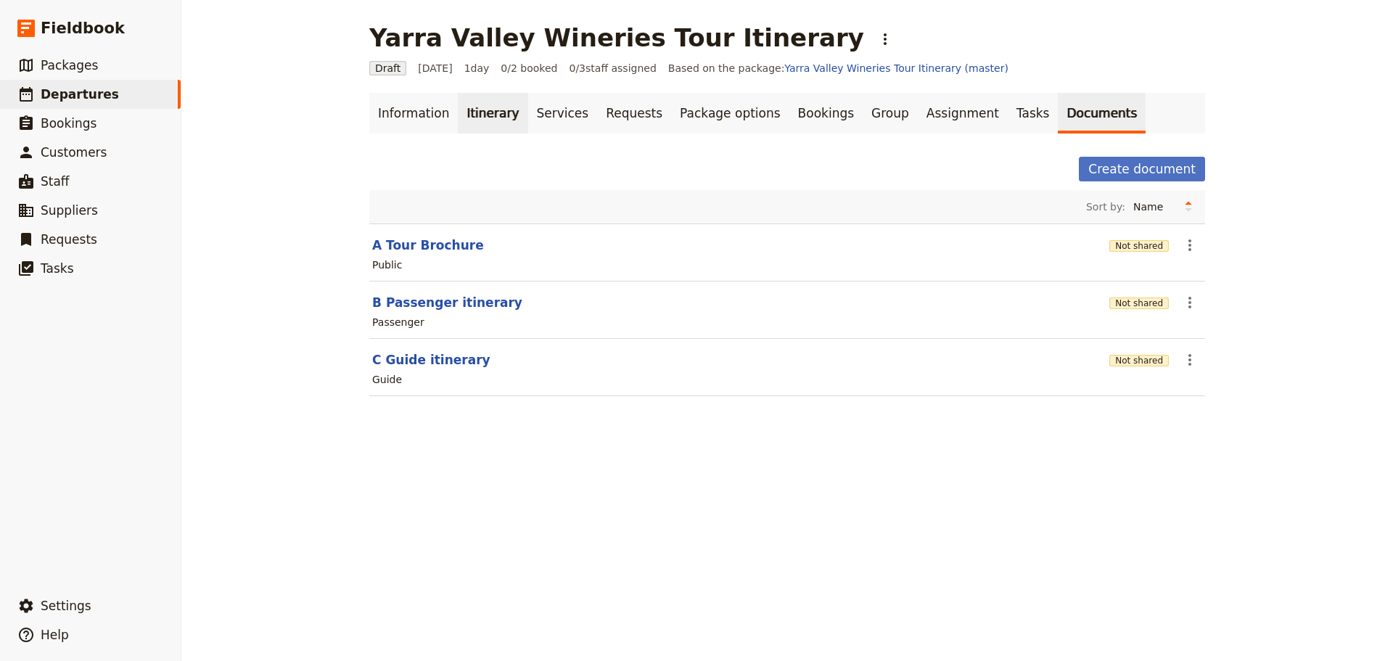
click at [461, 115] on link "Itinerary" at bounding box center [493, 113] width 70 height 41
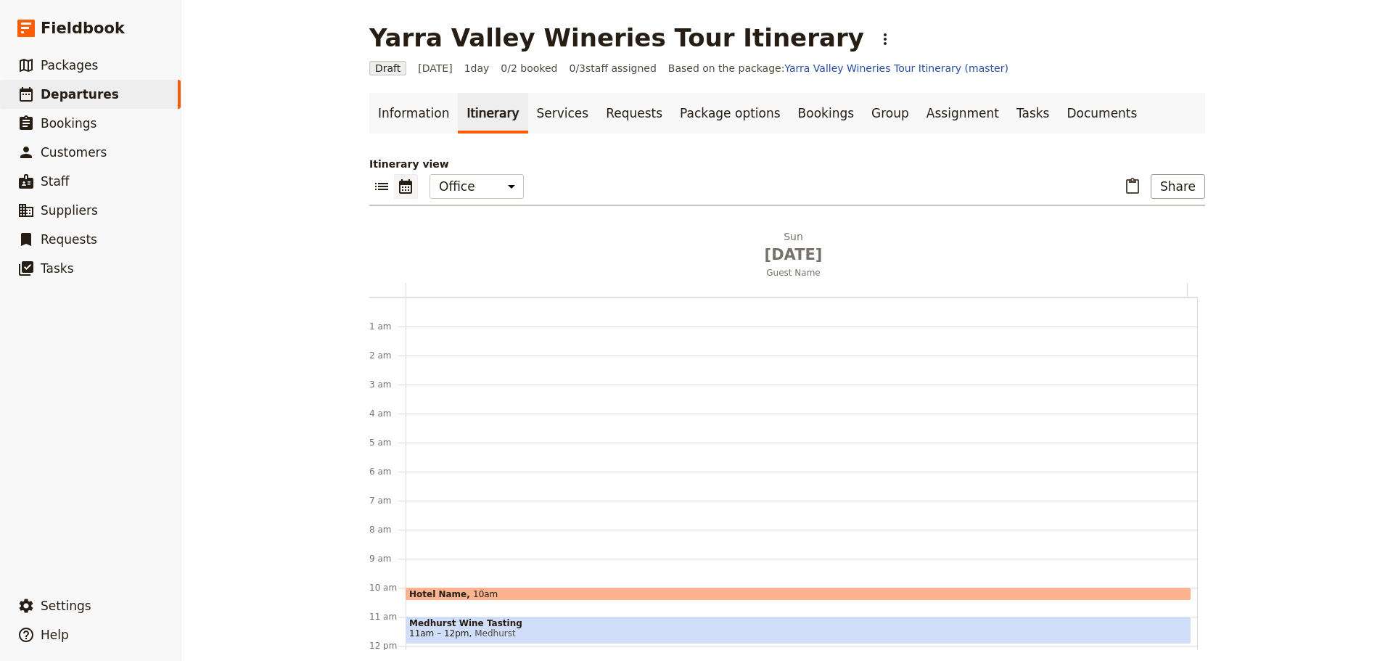
scroll to position [189, 0]
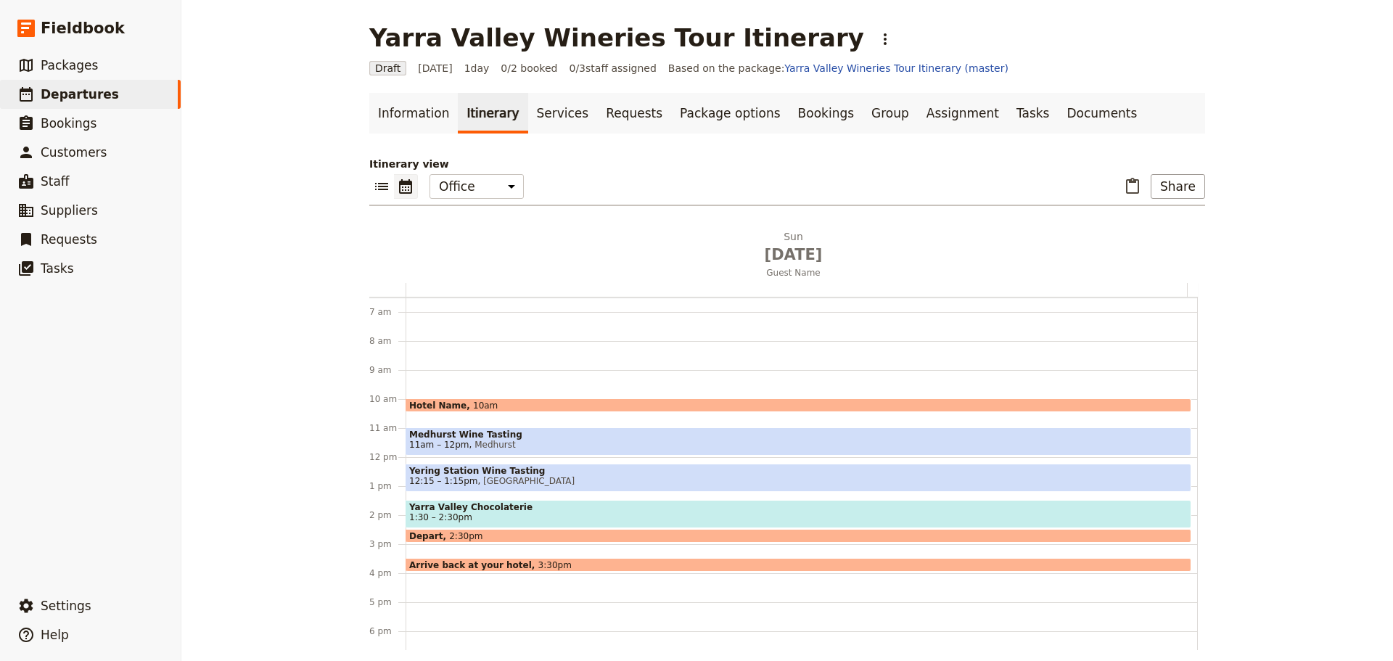
click at [432, 509] on span "Yarra Valley Chocolaterie" at bounding box center [798, 507] width 778 height 10
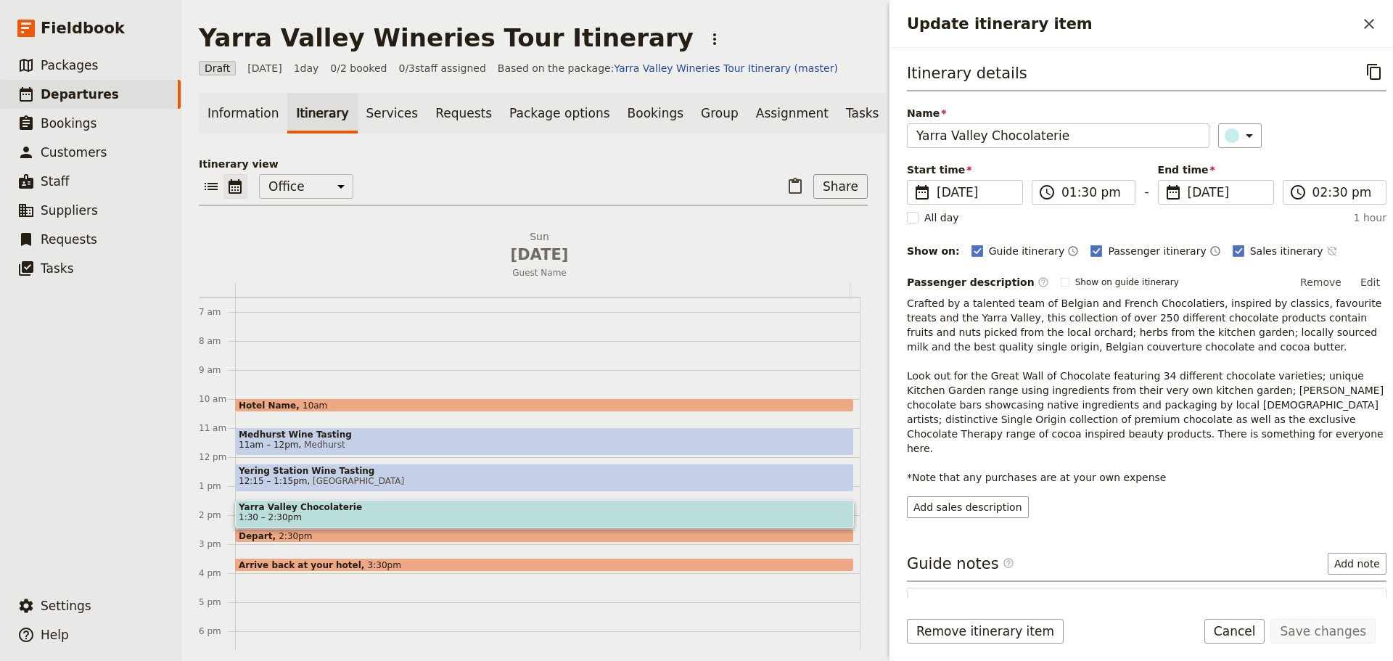
click at [1326, 254] on icon "Time not shown on sales itinerary" at bounding box center [1330, 251] width 9 height 9
click at [1322, 635] on button "Save changes" at bounding box center [1322, 631] width 105 height 25
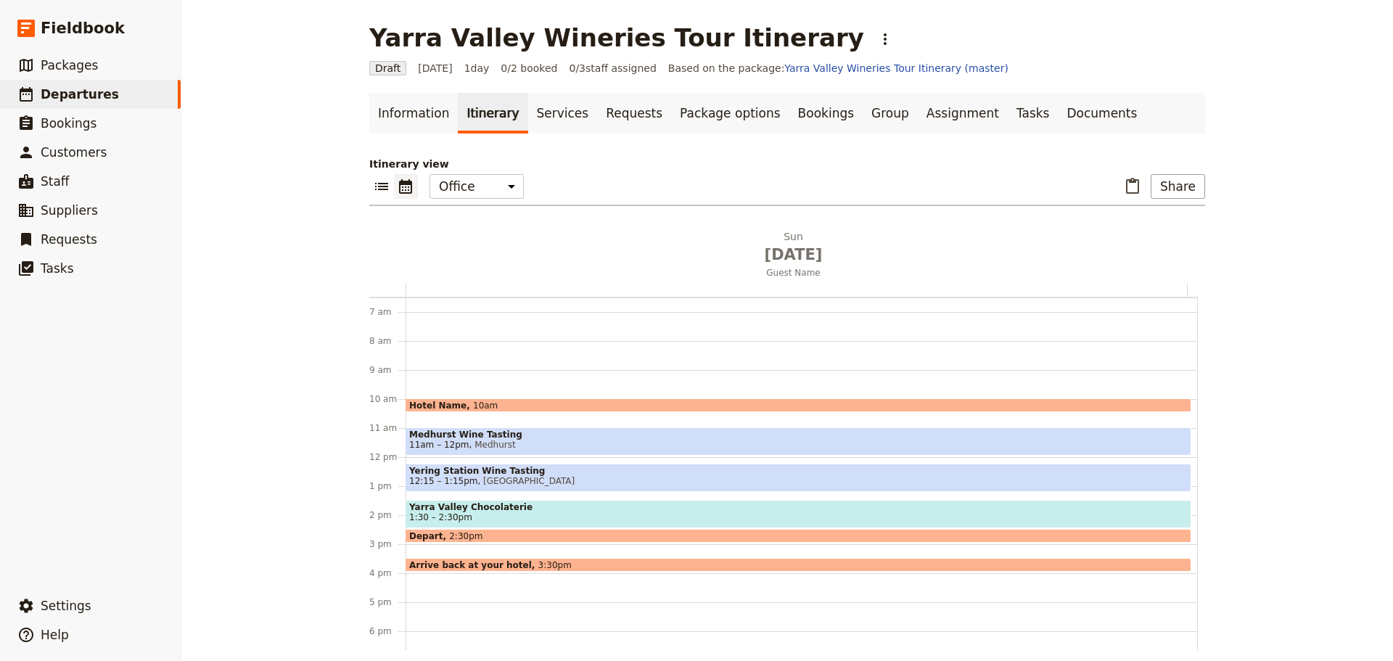
click at [454, 535] on span "2:30pm" at bounding box center [465, 535] width 33 height 9
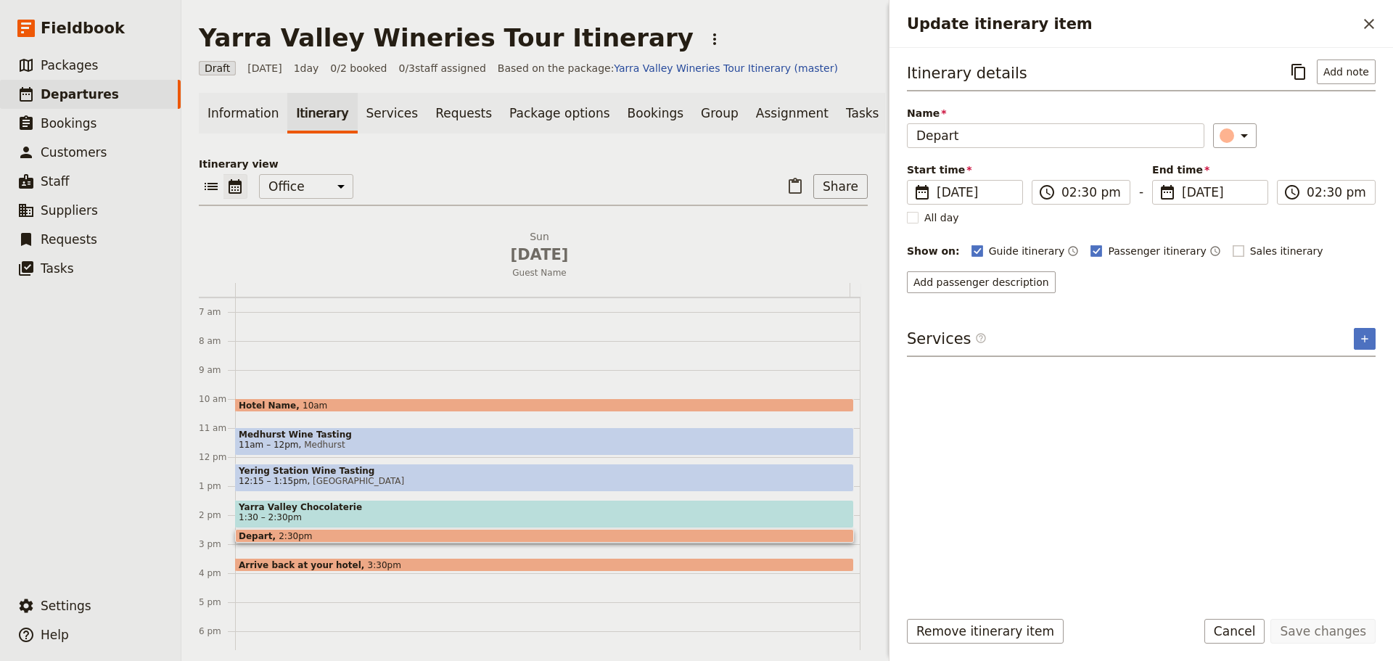
click at [1232, 249] on rect "Update itinerary item" at bounding box center [1237, 250] width 11 height 11
click at [1232, 244] on input "Sales itinerary" at bounding box center [1232, 243] width 1 height 1
checkbox input "true"
click at [1326, 250] on icon "Time not shown on sales itinerary" at bounding box center [1330, 251] width 9 height 9
click at [1324, 628] on button "Save changes" at bounding box center [1322, 631] width 105 height 25
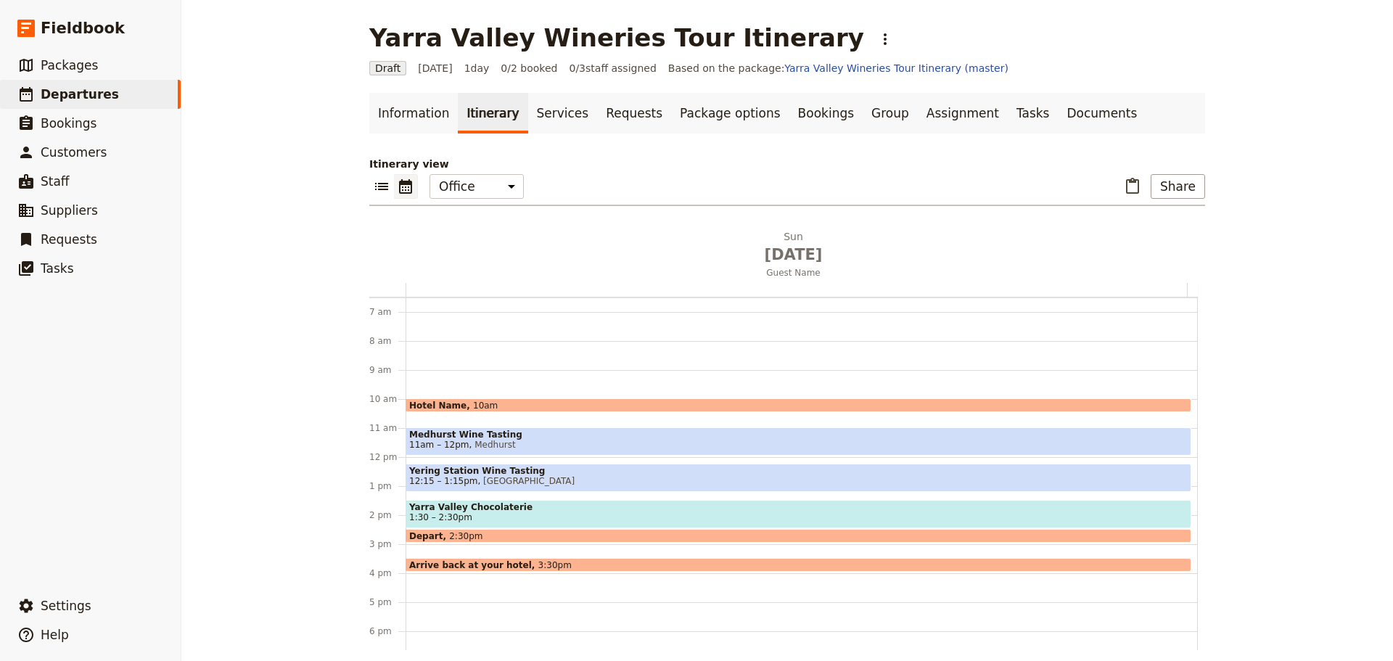
click at [540, 564] on div "Arrive back at your hotel 3:30pm" at bounding box center [799, 565] width 786 height 14
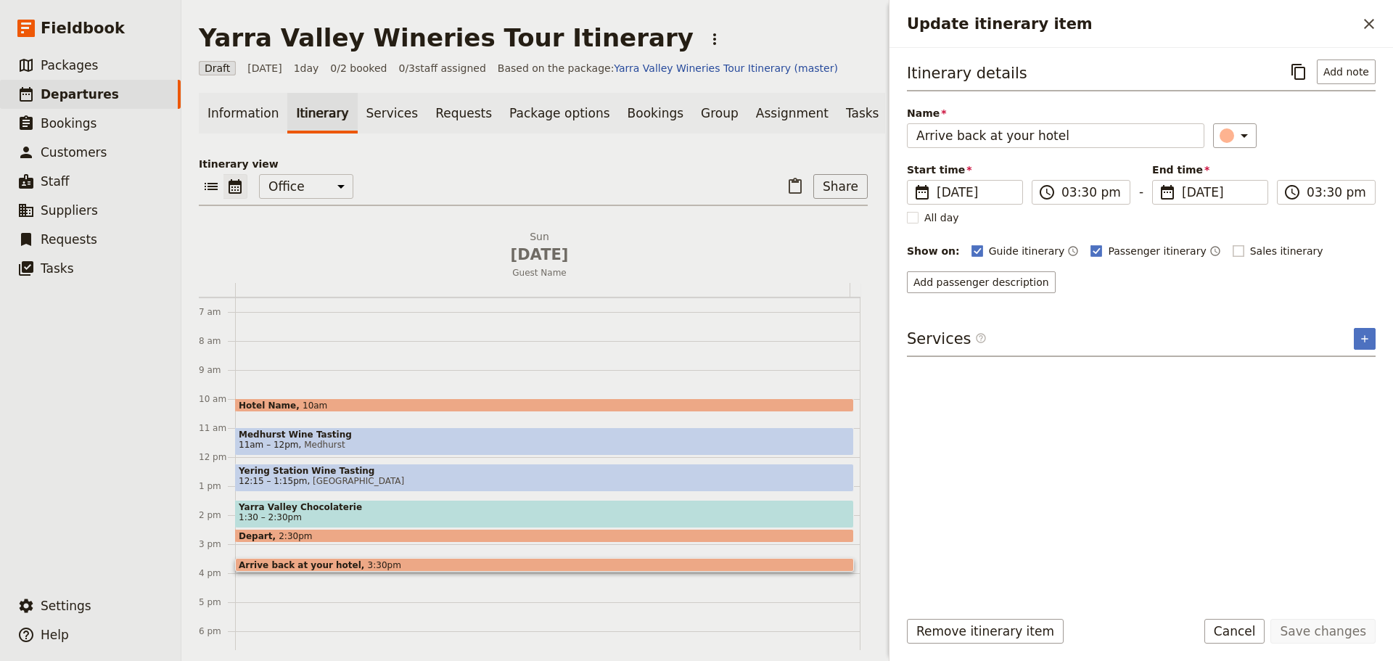
click at [1232, 253] on rect "Update itinerary item" at bounding box center [1237, 250] width 11 height 11
click at [1232, 244] on input "Sales itinerary" at bounding box center [1232, 243] width 1 height 1
checkbox input "true"
click at [1326, 247] on icon "Time not shown on sales itinerary" at bounding box center [1332, 251] width 12 height 12
click at [1309, 627] on button "Save changes" at bounding box center [1322, 631] width 105 height 25
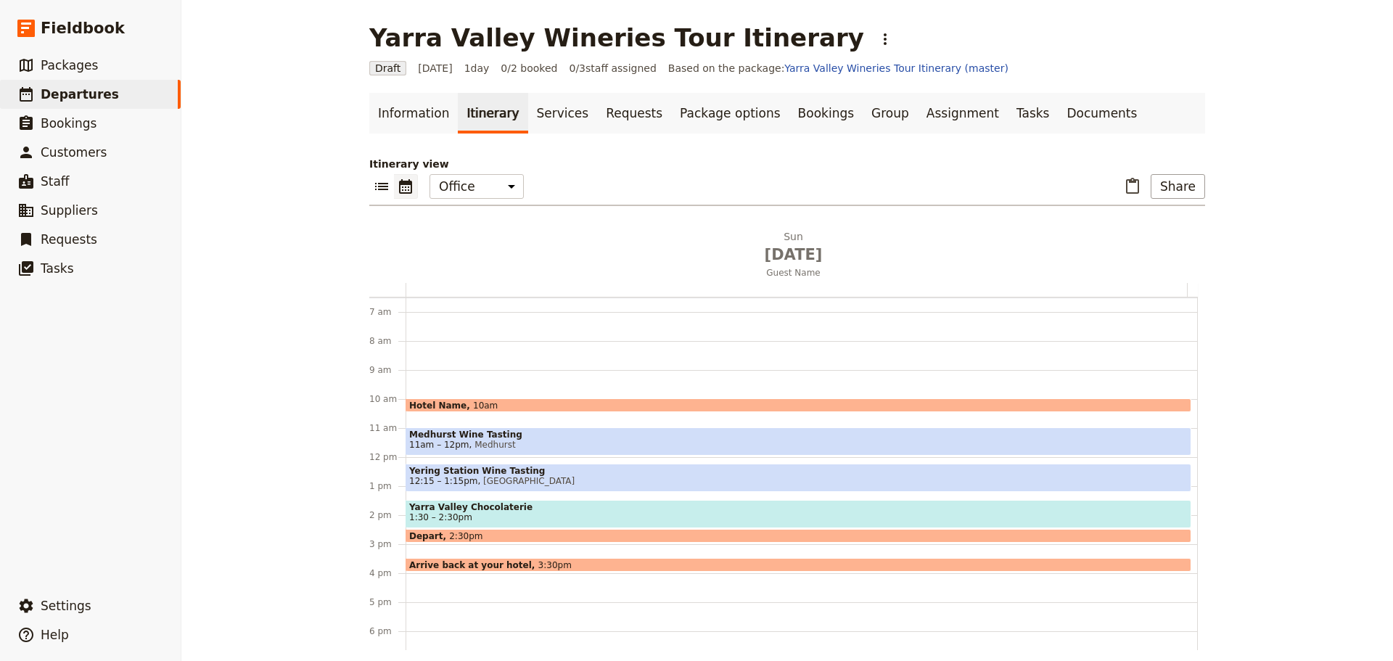
click at [476, 506] on span "Yarra Valley Chocolaterie" at bounding box center [798, 507] width 778 height 10
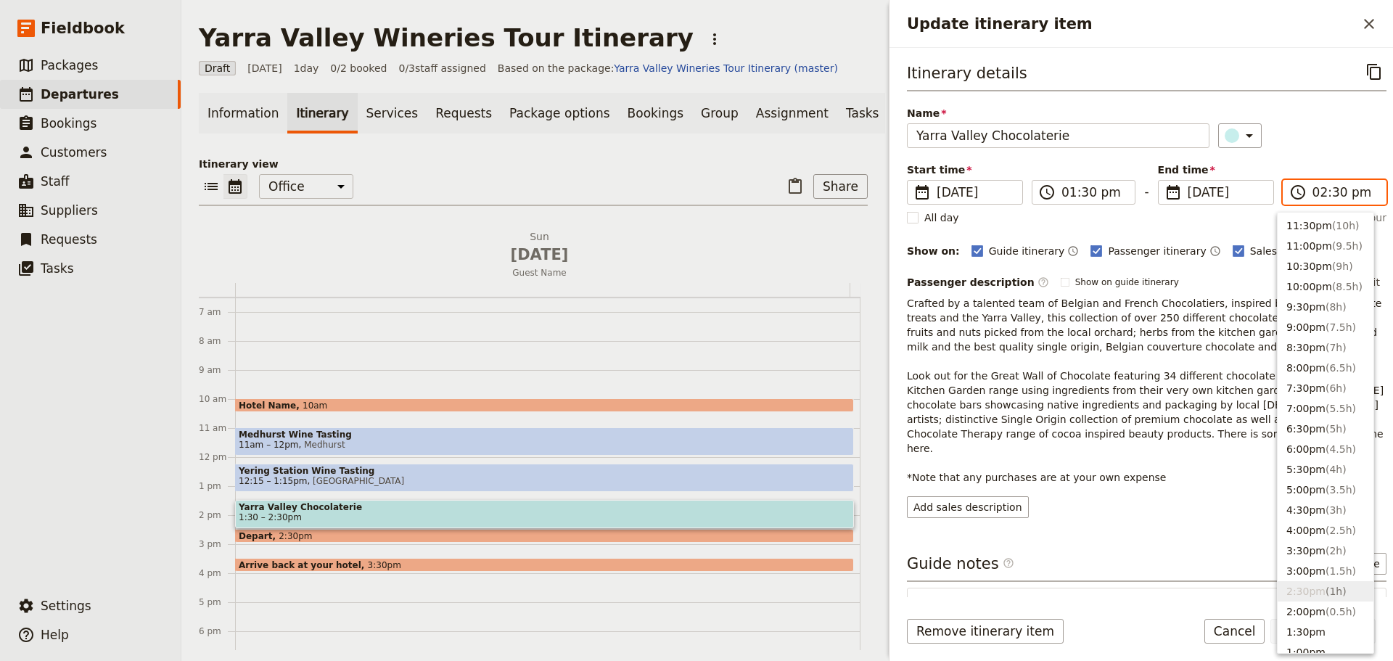
click at [1319, 191] on input "02:30 pm" at bounding box center [1344, 192] width 65 height 17
click at [1309, 615] on button "2:00pm ( 0.5h )" at bounding box center [1325, 611] width 96 height 20
type input "02:00 pm"
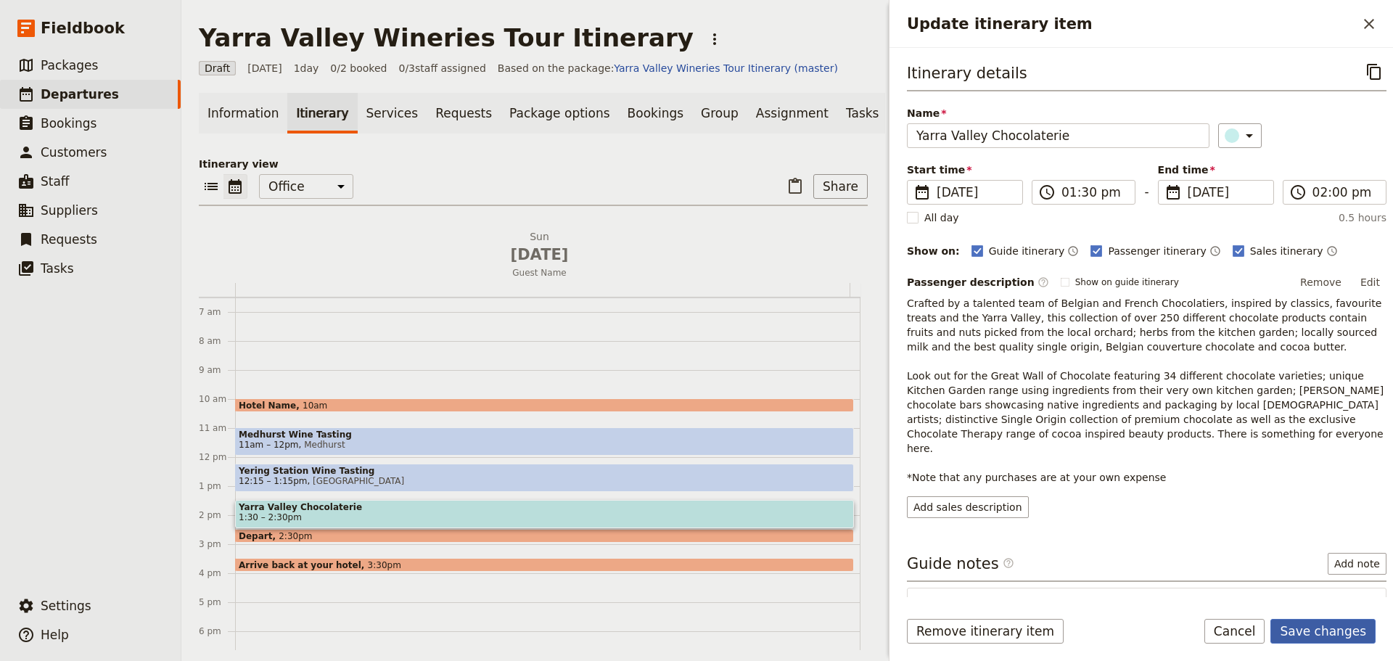
click at [1313, 638] on button "Save changes" at bounding box center [1322, 631] width 105 height 25
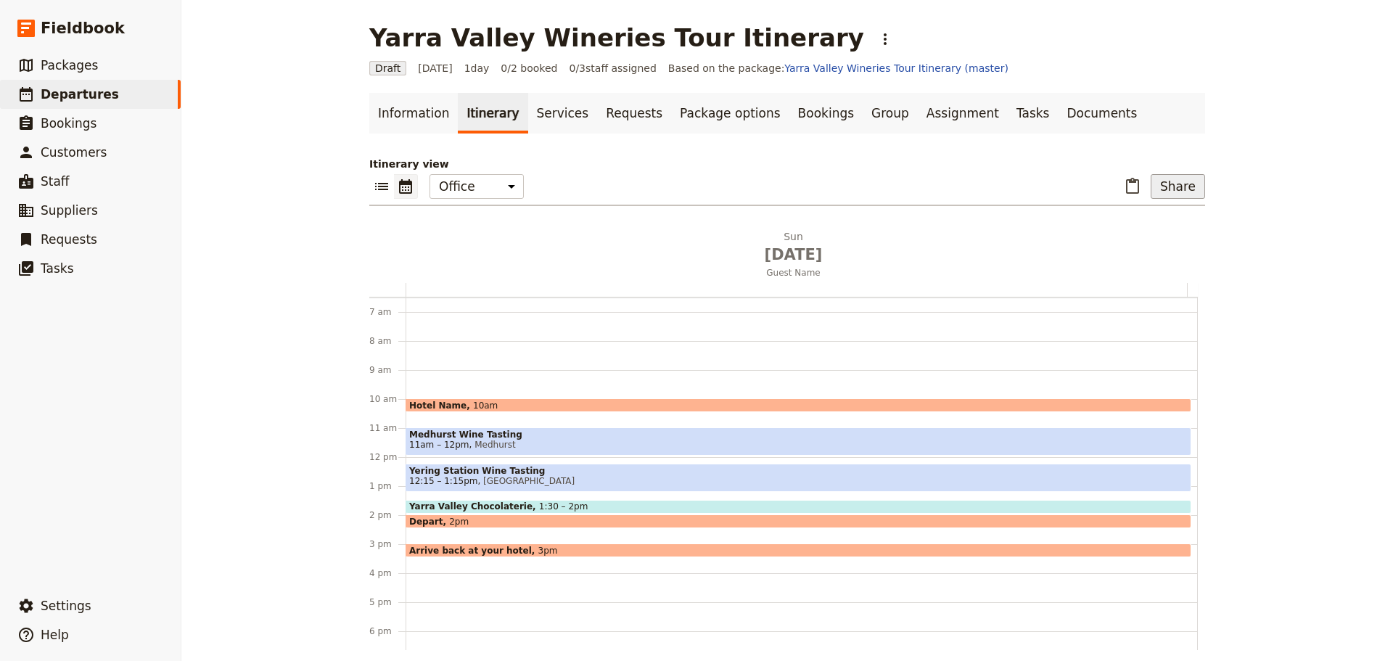
click at [1162, 184] on button "Share" at bounding box center [1178, 186] width 54 height 25
click at [1137, 239] on span "B Passenger itinerary" at bounding box center [1136, 238] width 108 height 15
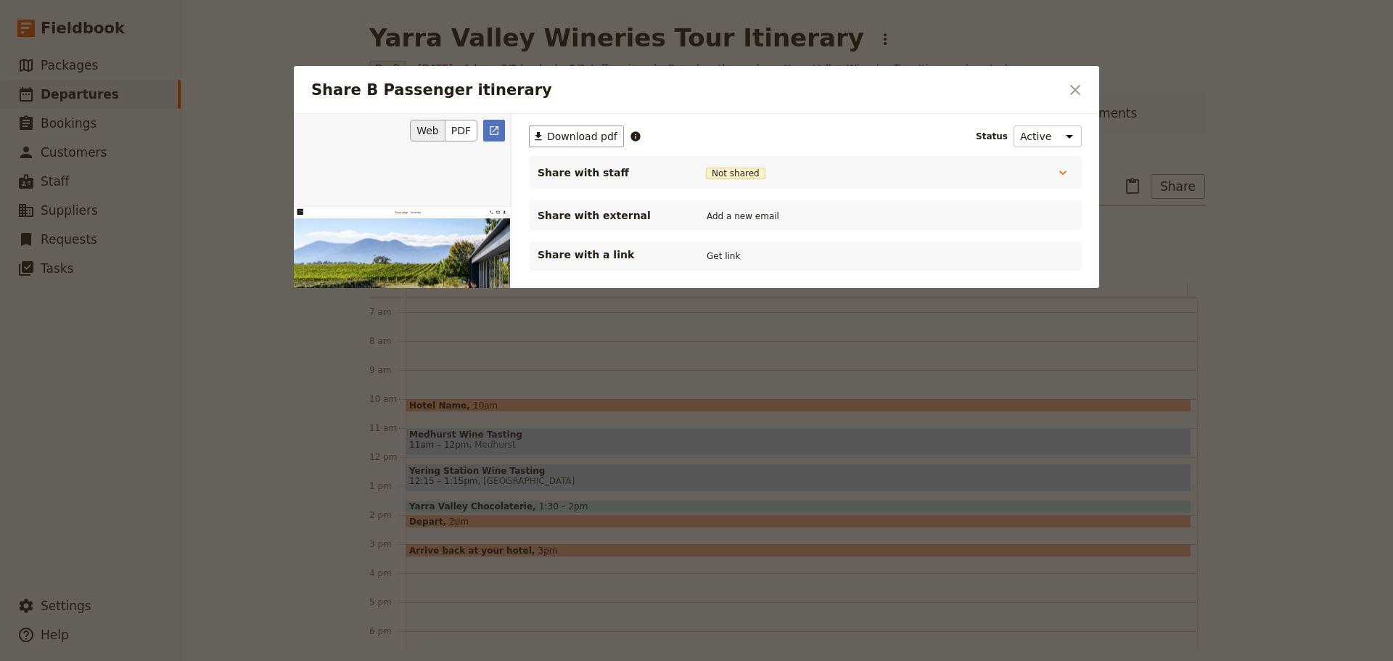
scroll to position [0, 0]
click at [717, 258] on button "Get link" at bounding box center [723, 256] width 41 height 16
click at [1076, 83] on icon "Close dialog" at bounding box center [1074, 89] width 17 height 17
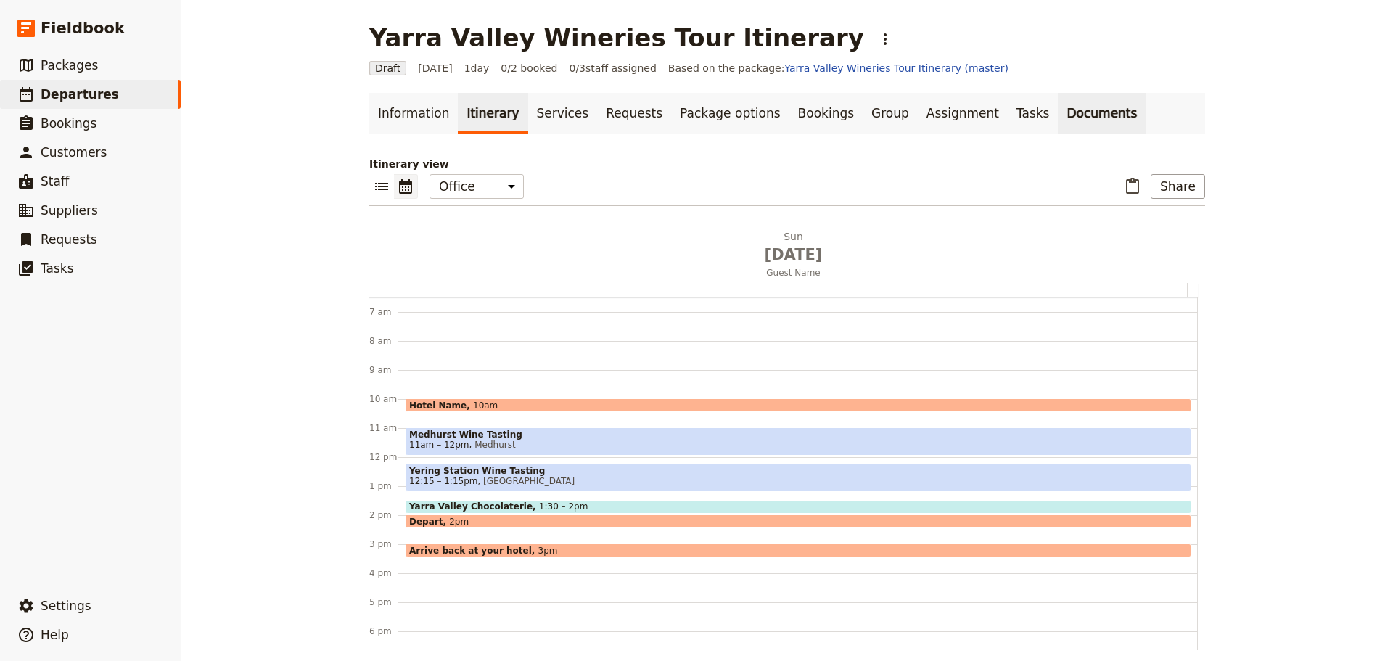
click at [1058, 112] on link "Documents" at bounding box center [1102, 113] width 88 height 41
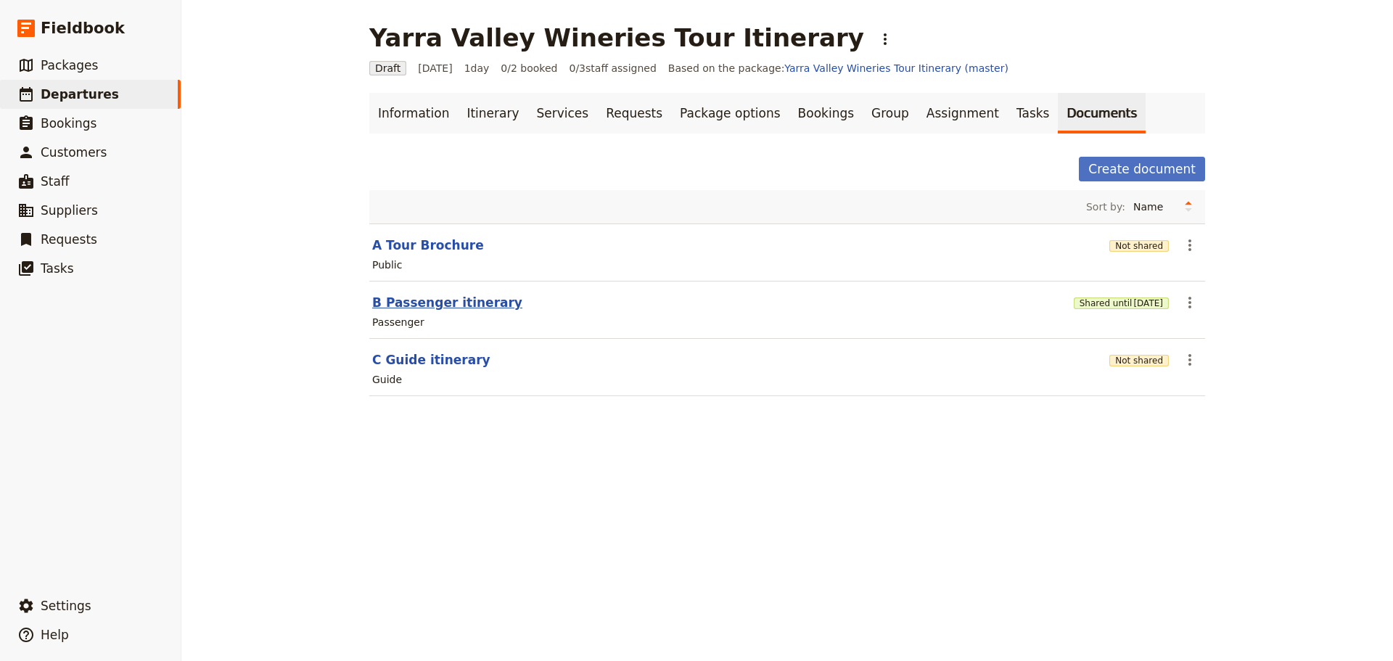
click at [408, 299] on button "B Passenger itinerary" at bounding box center [447, 302] width 150 height 17
select select "PASSENGER"
select select "DEFAULT"
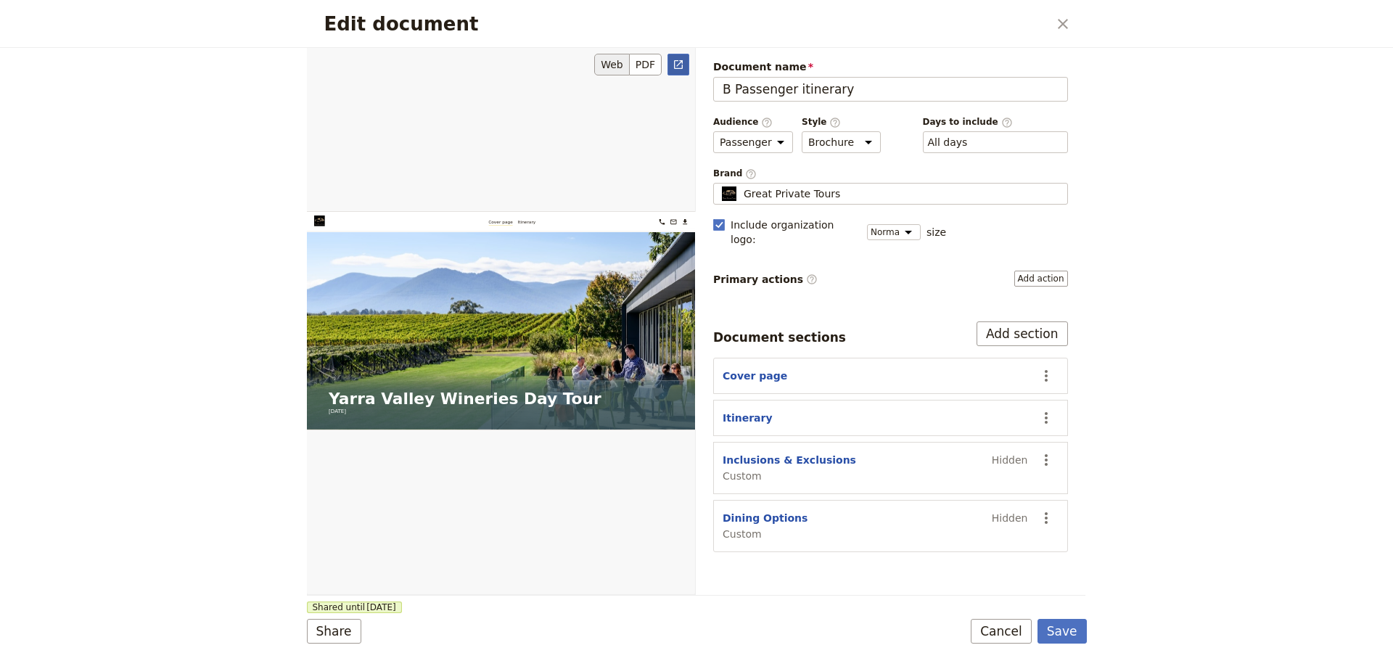
click at [687, 67] on link "​" at bounding box center [678, 65] width 22 height 22
click at [1003, 625] on button "Cancel" at bounding box center [1001, 631] width 61 height 25
